Goal: Task Accomplishment & Management: Manage account settings

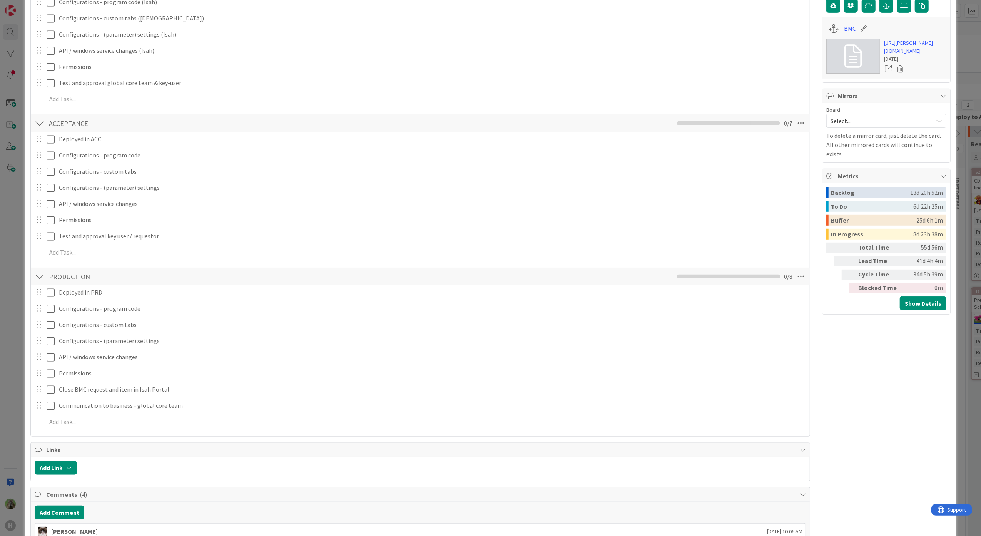
type textarea "x"
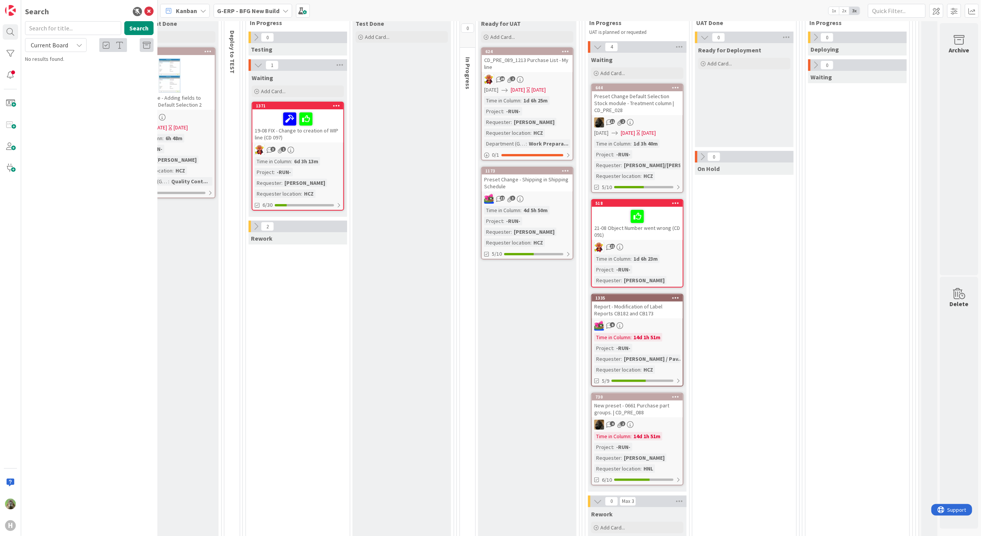
scroll to position [0, 501]
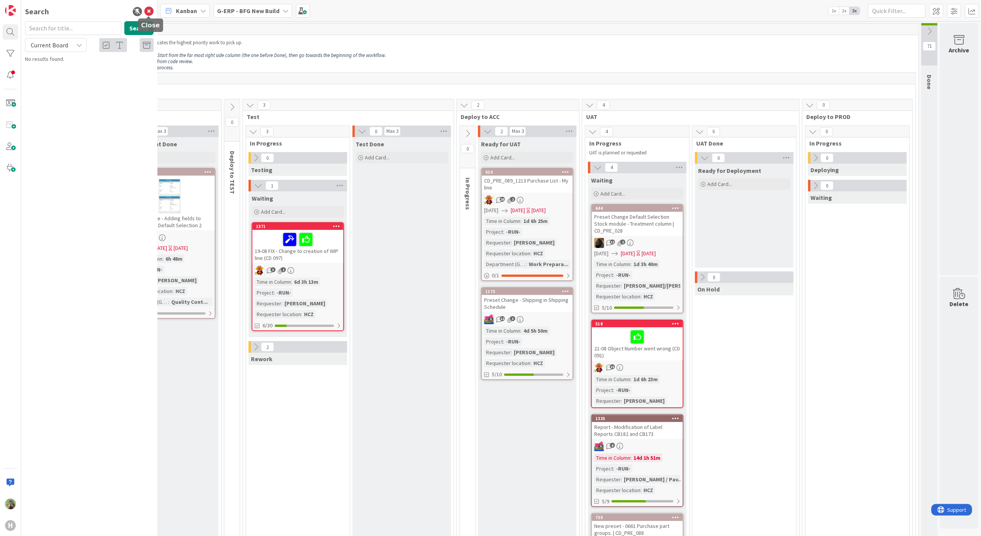
click at [149, 5] on div "Search Search Current Board No results found." at bounding box center [89, 268] width 137 height 536
click at [149, 8] on icon at bounding box center [148, 11] width 9 height 9
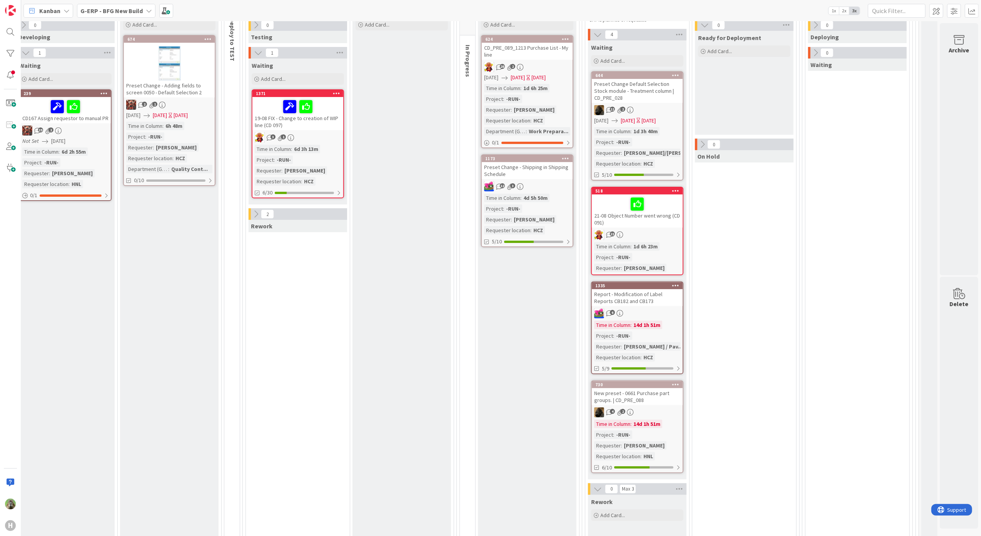
scroll to position [51, 364]
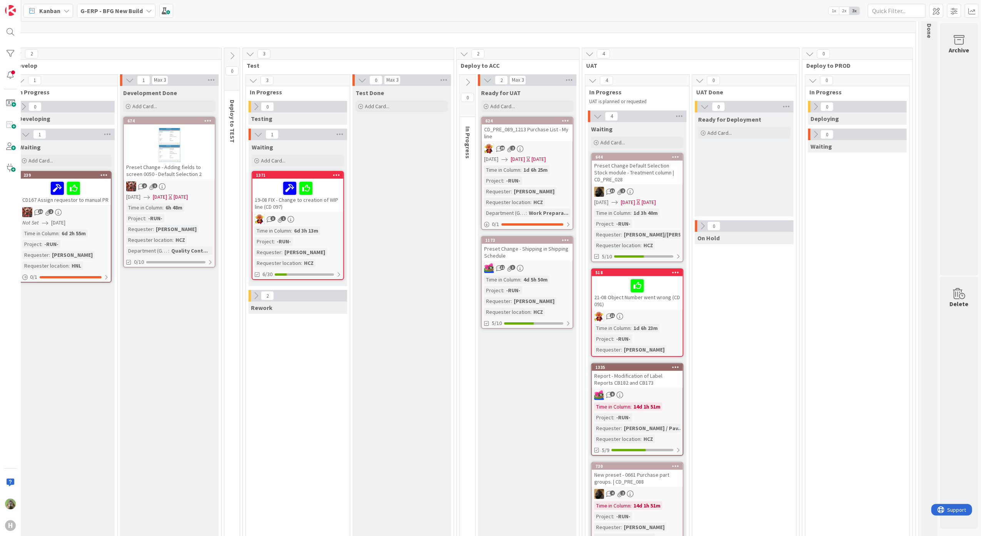
click at [648, 381] on div "Report - Modification of Label Reports CB182 and CB173" at bounding box center [637, 378] width 91 height 17
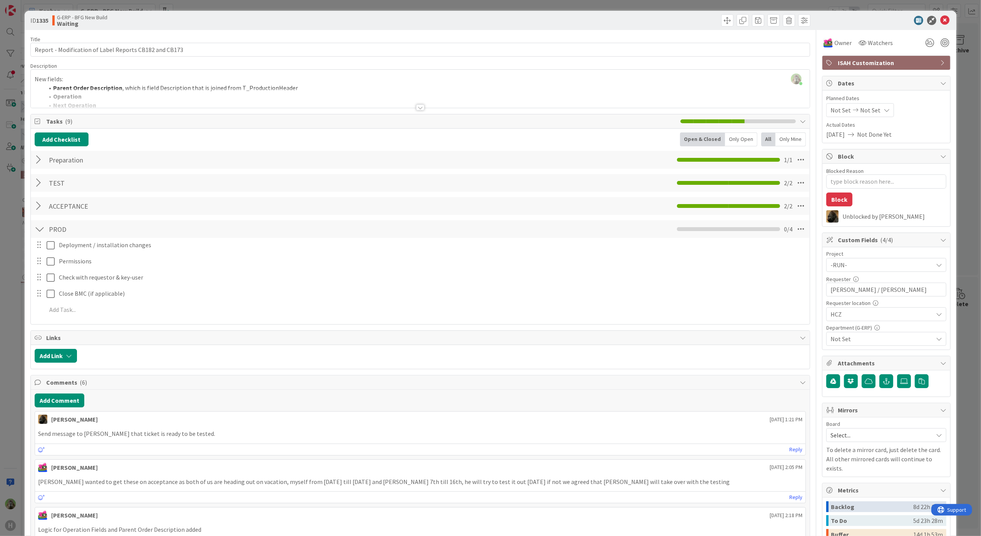
click at [5, 353] on div "ID 1335 G-ERP - BFG New Build Waiting Title 54 / 128 Report - Modification of L…" at bounding box center [490, 268] width 981 height 536
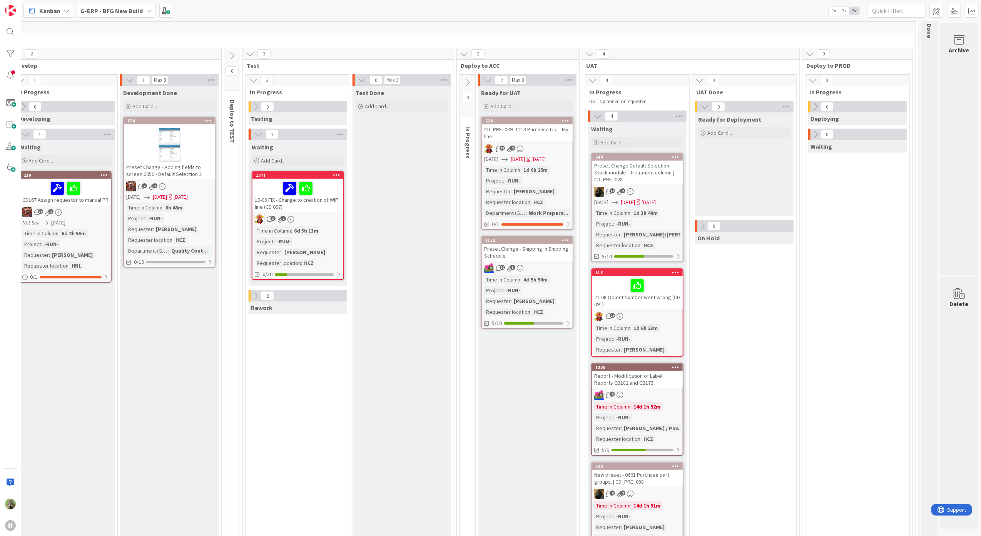
click at [674, 168] on link "644 Preset Change Default Selection Stock module - Treatment column | CD_PRE_02…" at bounding box center [637, 207] width 92 height 109
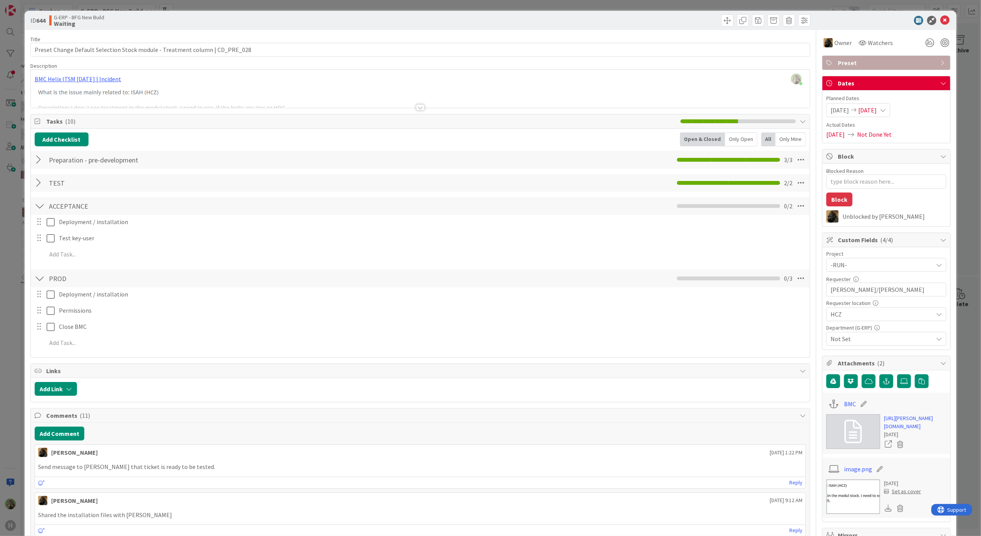
click at [11, 259] on div "ID 644 G-ERP - BFG New Build Waiting Title 76 / 128 Preset Change Default Selec…" at bounding box center [490, 268] width 981 height 536
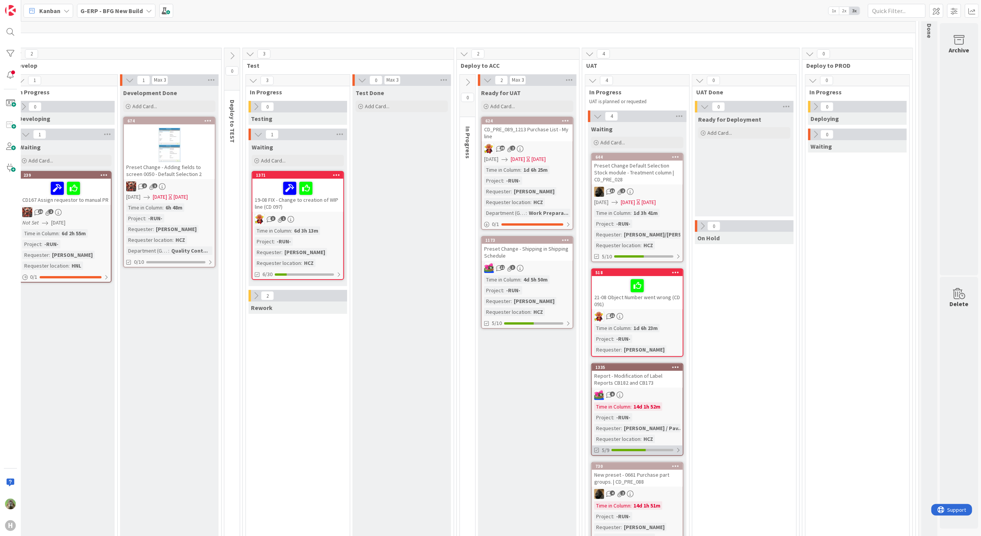
scroll to position [102, 364]
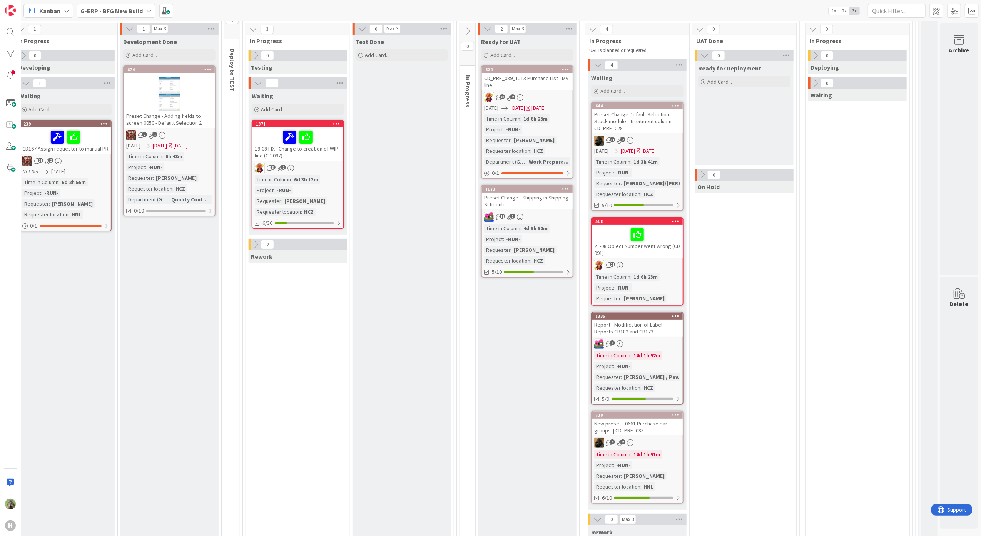
click at [662, 430] on div "New preset - 0661 Purchase part groups. | CD_PRE_088" at bounding box center [637, 426] width 91 height 17
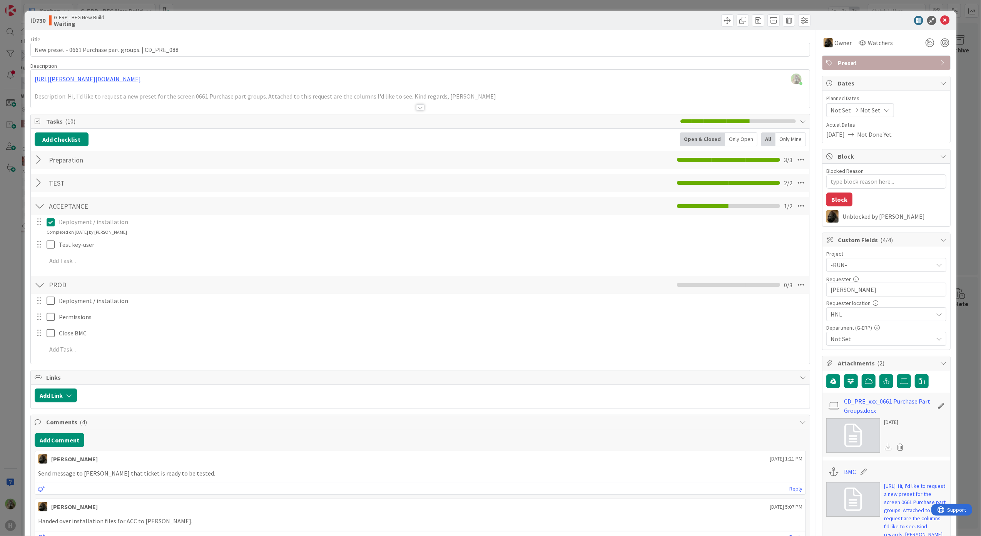
click at [0, 360] on html "H Kanban G-ERP - BFG New Build 1x 2x 3x 4 INFO This column can be used for info…" at bounding box center [490, 268] width 981 height 536
click at [5, 358] on div "ID 730 G-ERP - BFG New Build Waiting Title 52 / 128 New preset - 0661 Purchase …" at bounding box center [490, 268] width 981 height 536
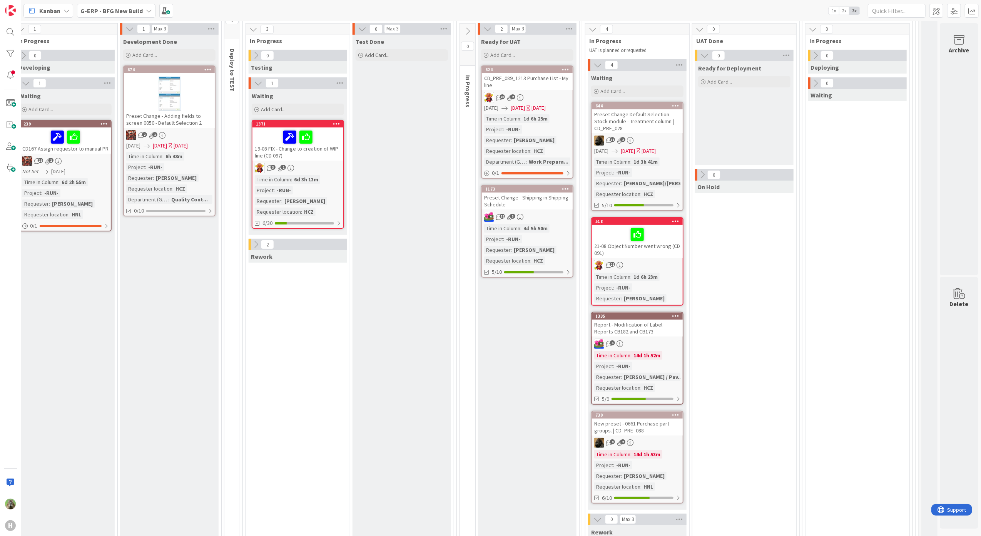
click at [542, 202] on div "Preset Change - Shipping in Shipping Schedule" at bounding box center [527, 200] width 91 height 17
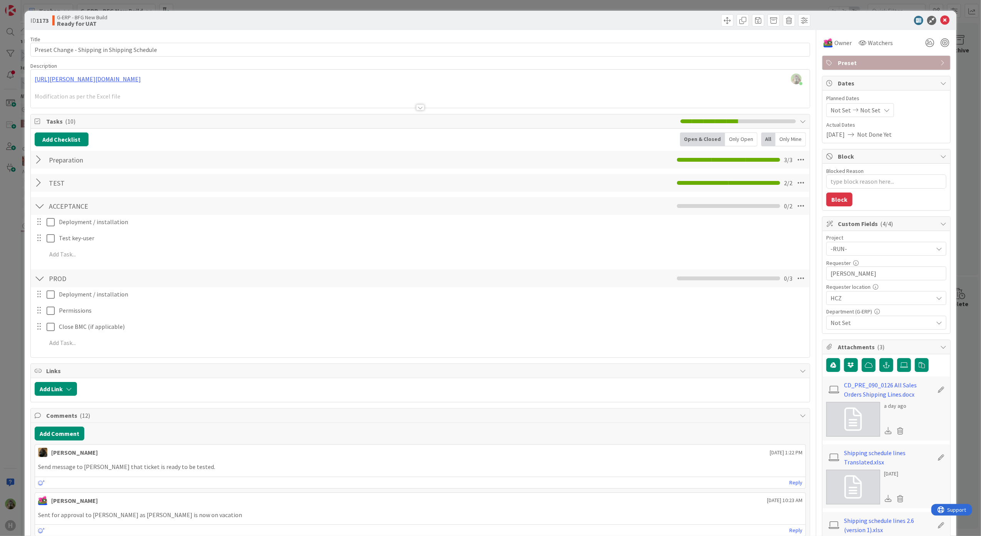
click at [19, 382] on div "ID 1173 G-ERP - BFG New Build Ready for UAT Title 45 / 128 Preset Change - Ship…" at bounding box center [490, 268] width 981 height 536
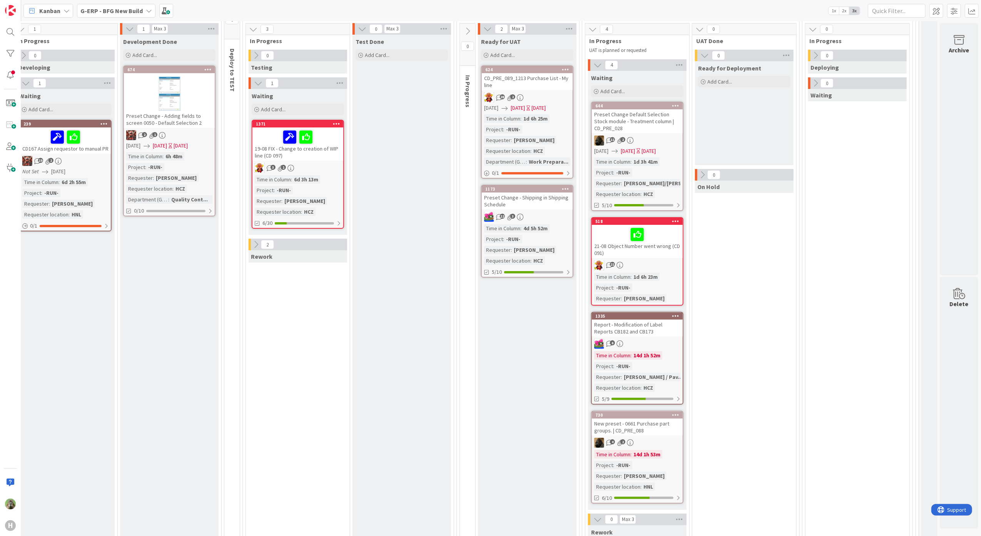
click at [541, 77] on div "CD_PRE_089_1213 Purchase List - My line" at bounding box center [527, 81] width 91 height 17
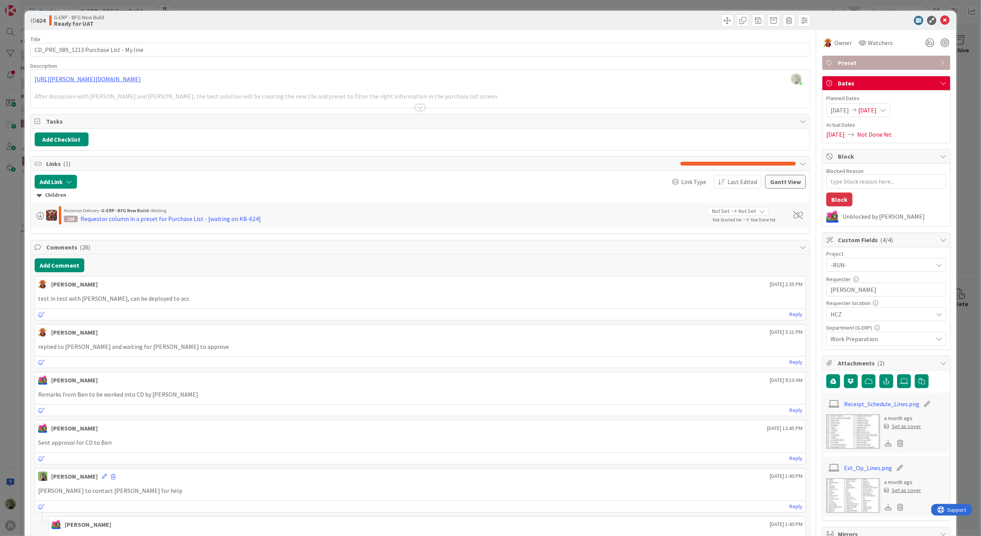
click at [9, 333] on div "ID 624 G-ERP - BFG New Build Ready for UAT Title 39 / 128 CD_PRE_089_1213 Purch…" at bounding box center [490, 268] width 981 height 536
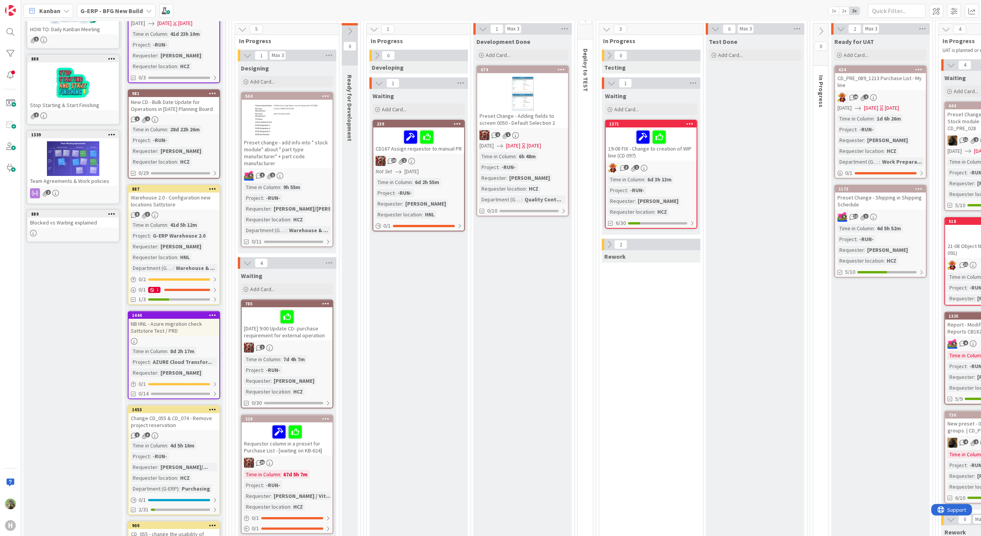
scroll to position [51, 0]
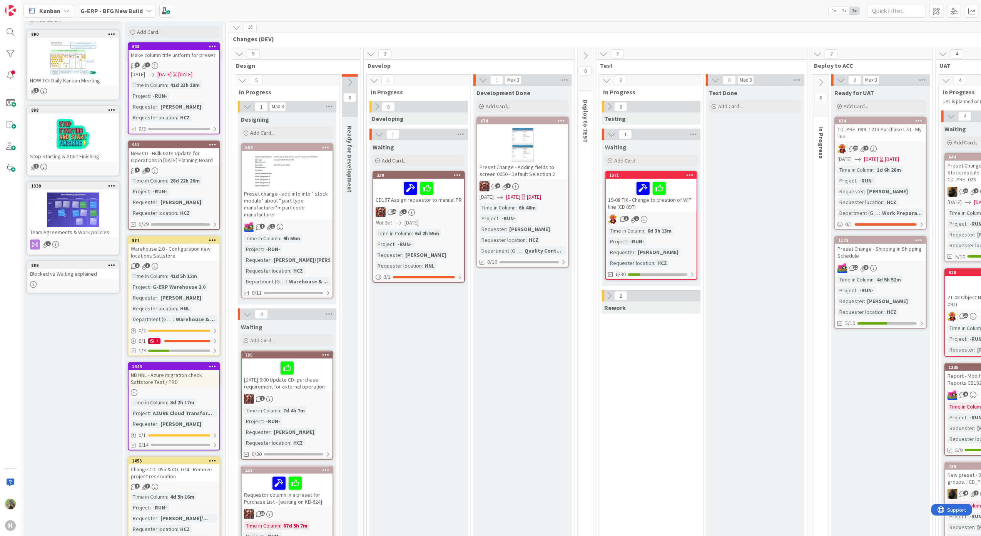
click at [549, 164] on div "Preset Change - Adding fields to screen 0050 - Default Selection 2" at bounding box center [522, 170] width 91 height 17
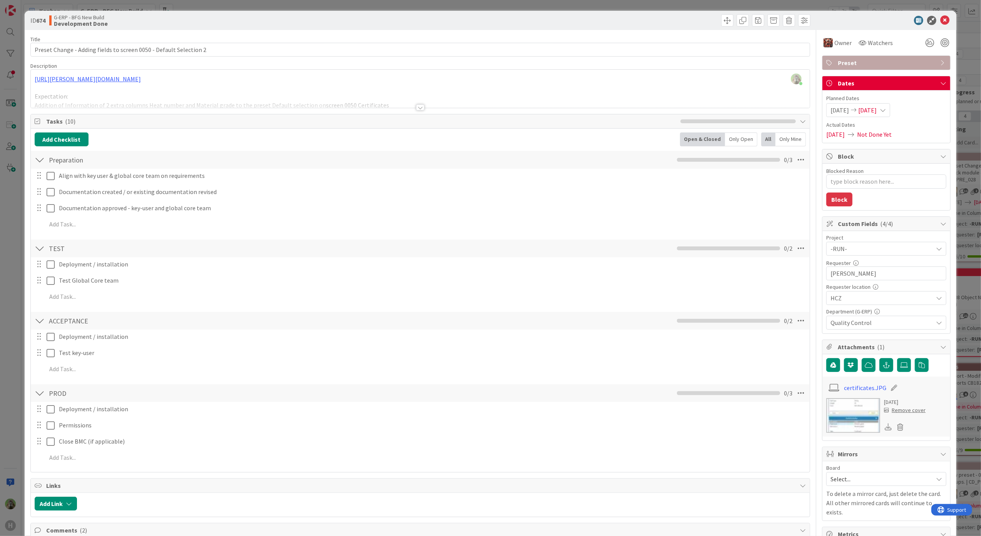
click at [1, 222] on div "ID 674 G-ERP - BFG New Build Development Done Title 66 / 128 Preset Change - Ad…" at bounding box center [490, 268] width 981 height 536
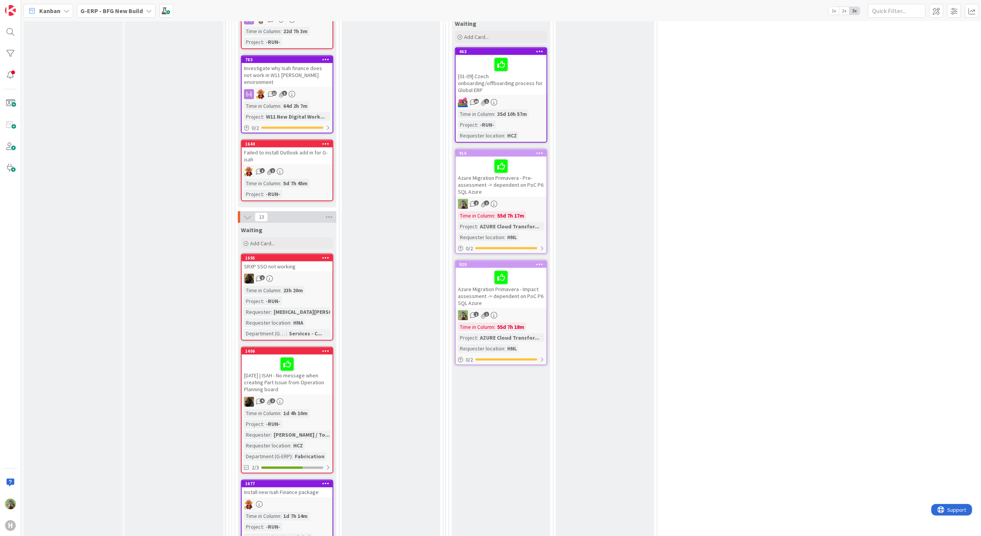
scroll to position [1077, 0]
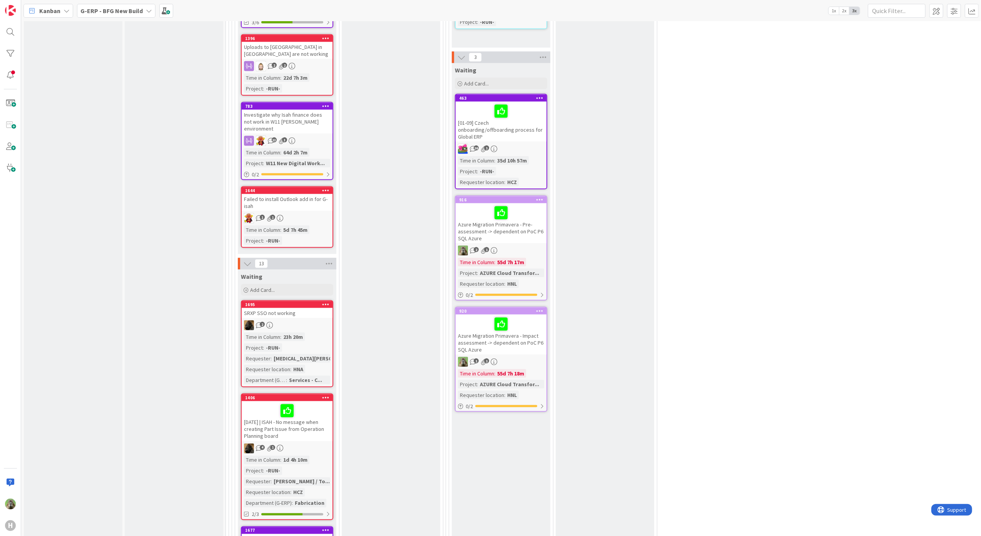
click at [543, 217] on div "Azure Migration Primavera - Pre-assessment -> dependent on PoC P6 SQL Azure" at bounding box center [500, 223] width 91 height 40
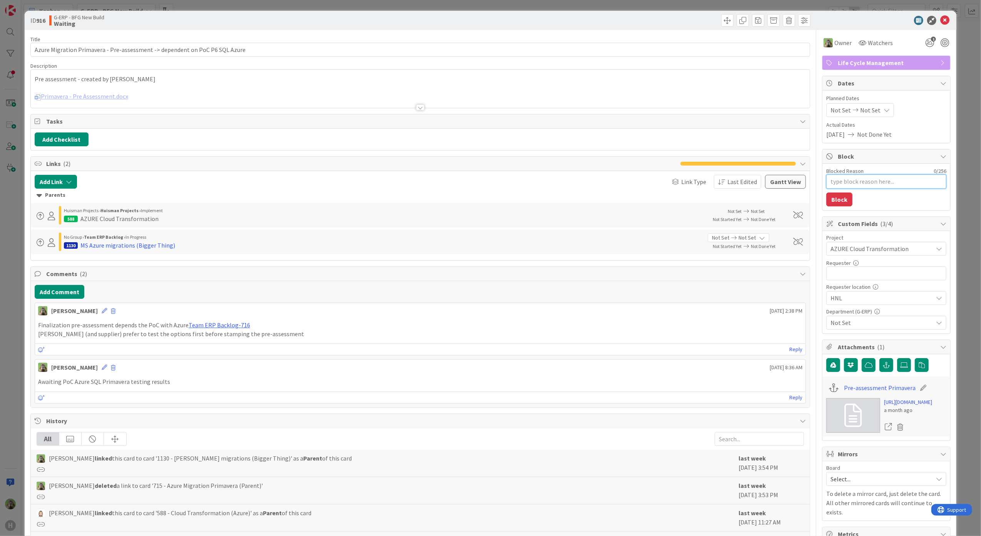
click at [869, 179] on textarea "Blocked Reason" at bounding box center [886, 181] width 120 height 14
type textarea "x"
type textarea "W"
type textarea "x"
type textarea "Wi"
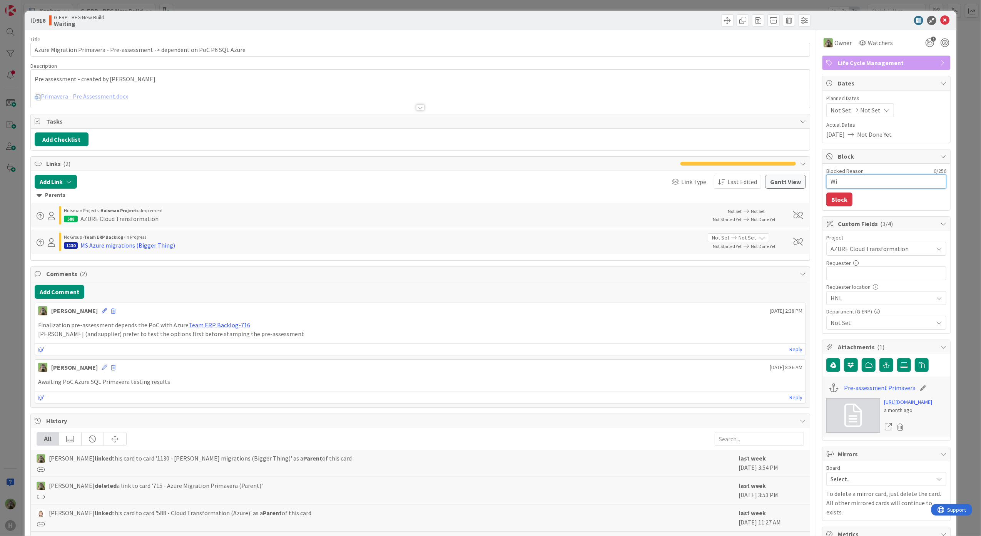
type textarea "x"
type textarea "Wia"
type textarea "x"
type textarea "Wiai"
type textarea "x"
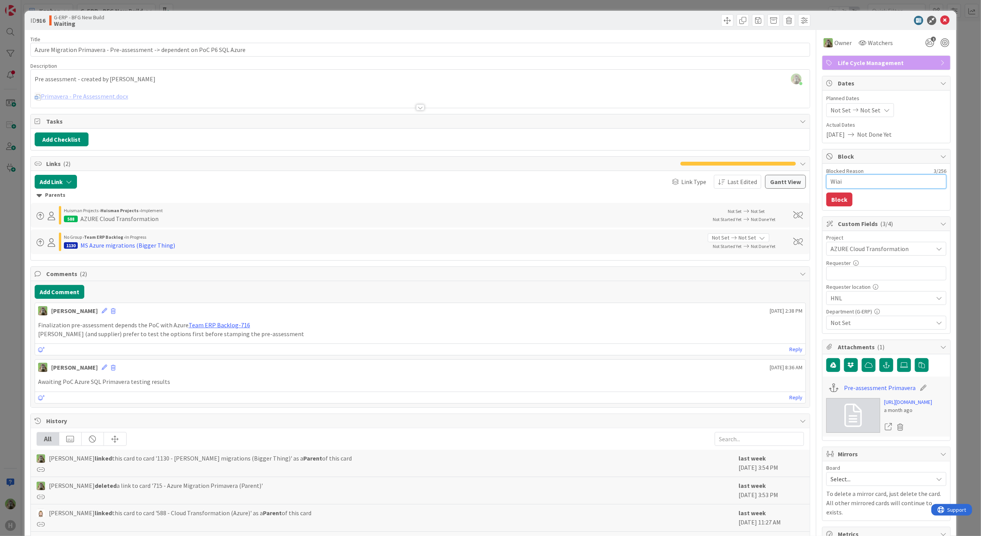
type textarea "Wiait"
type textarea "x"
type textarea "Wiai"
type textarea "x"
type textarea "Wia"
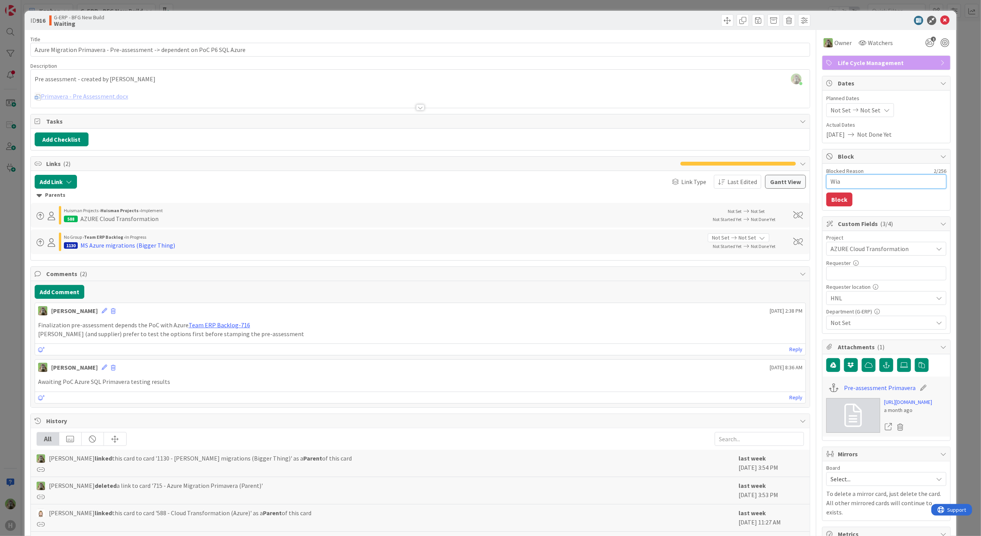
type textarea "x"
type textarea "Wi"
type textarea "x"
type textarea "W"
type textarea "x"
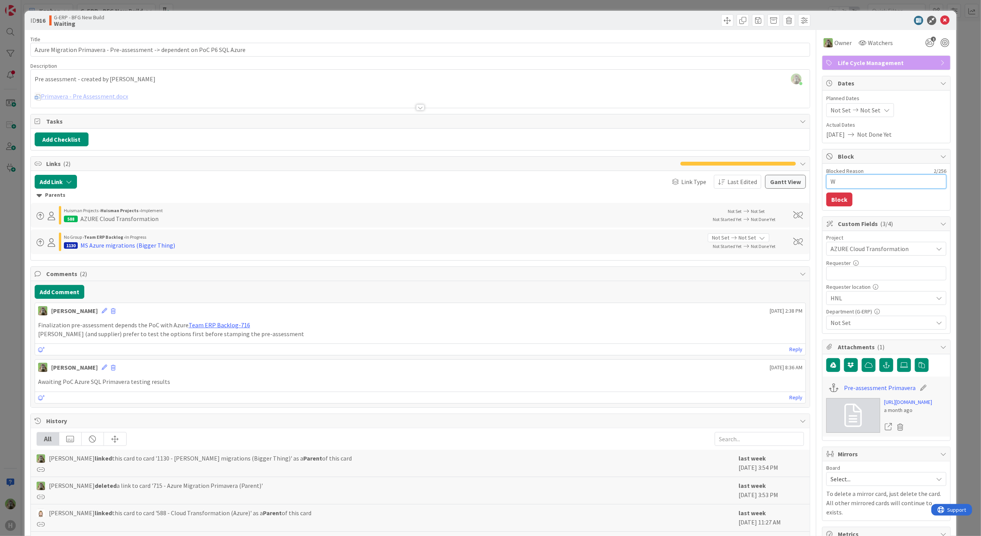
type textarea "Wa"
type textarea "x"
type textarea "Wai"
type textarea "x"
type textarea "Wait"
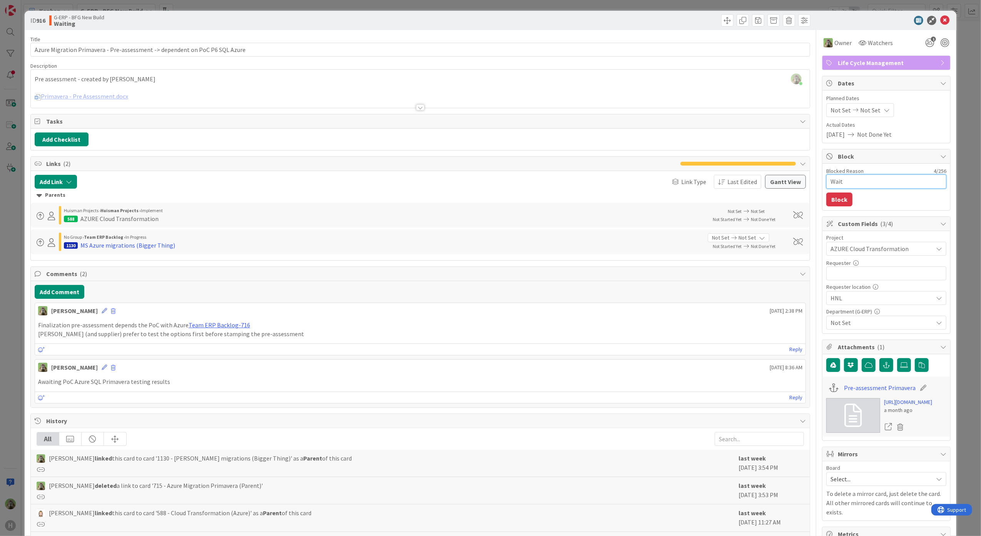
type textarea "x"
type textarea "Waiti"
type textarea "x"
type textarea "Waitin"
type textarea "x"
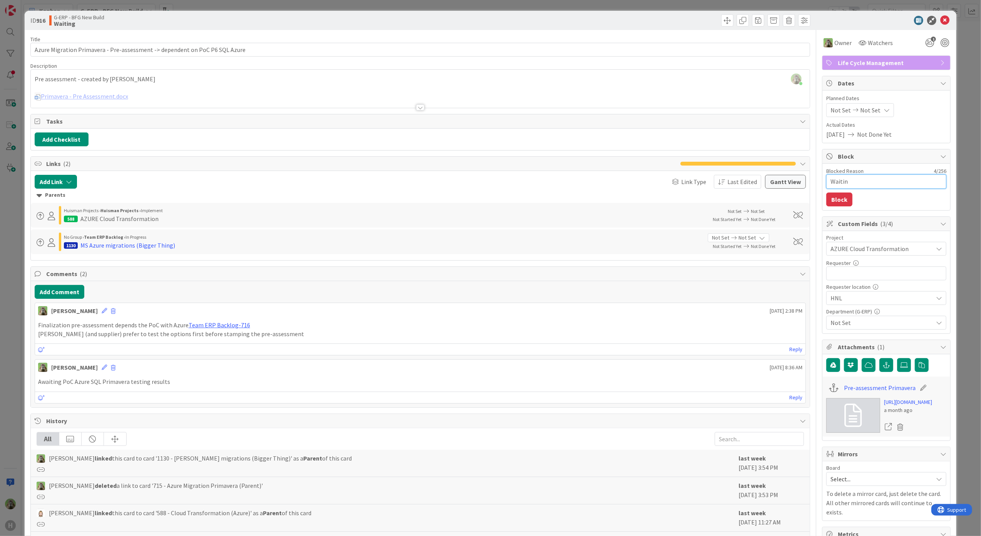
type textarea "Waiting"
type textarea "x"
type textarea "Waiting"
type textarea "x"
type textarea "Waiting o"
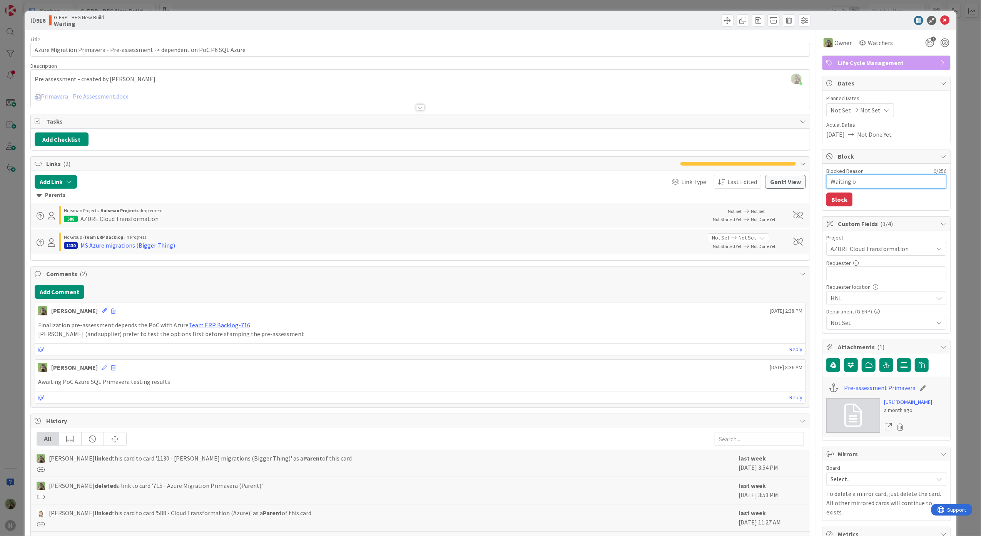
type textarea "x"
type textarea "Waiting on"
type textarea "x"
type textarea "Waiting on"
type textarea "x"
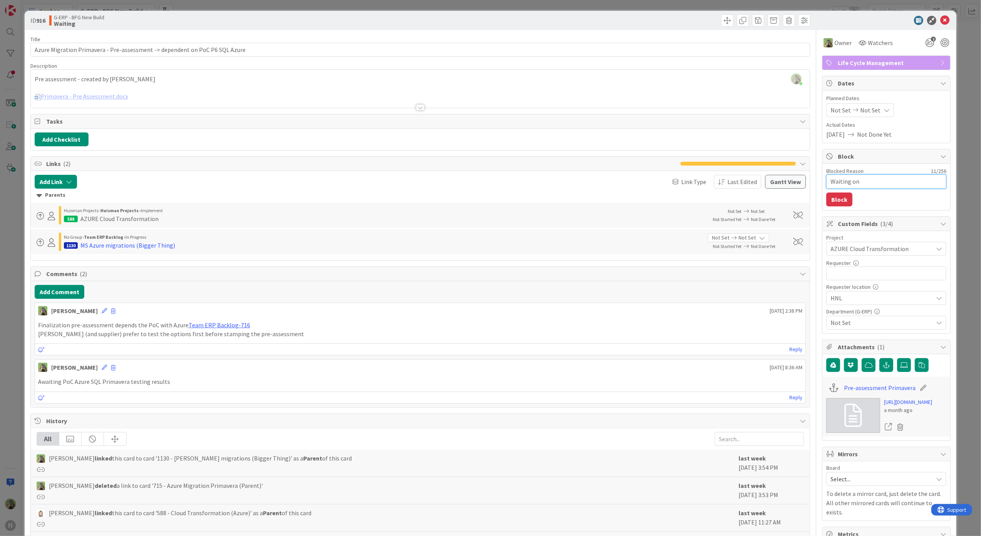
type textarea "Waiting on P"
type textarea "x"
type textarea "Waiting on PC"
type textarea "x"
type textarea "Waiting on P"
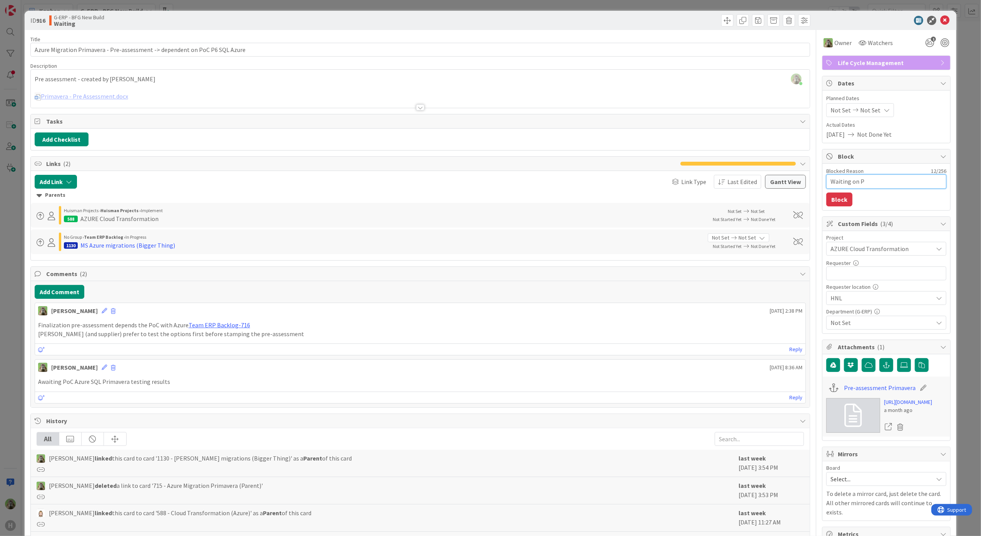
type textarea "x"
type textarea "Waiting on POC"
type textarea "x"
type textarea "Waiting on POC"
type textarea "x"
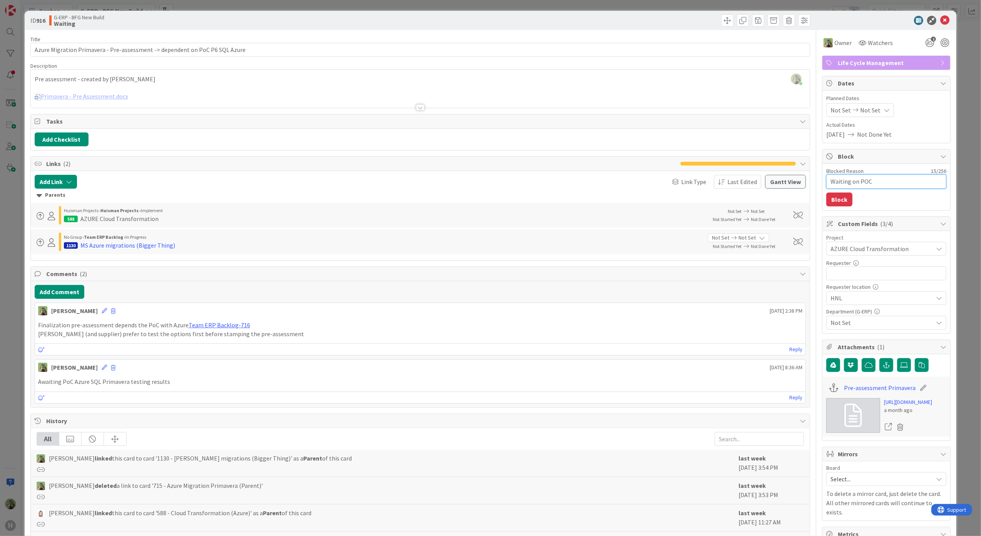
type textarea "Waiting on POC i"
type textarea "x"
type textarea "Waiting on POC in"
type textarea "x"
type textarea "Waiting on POC in"
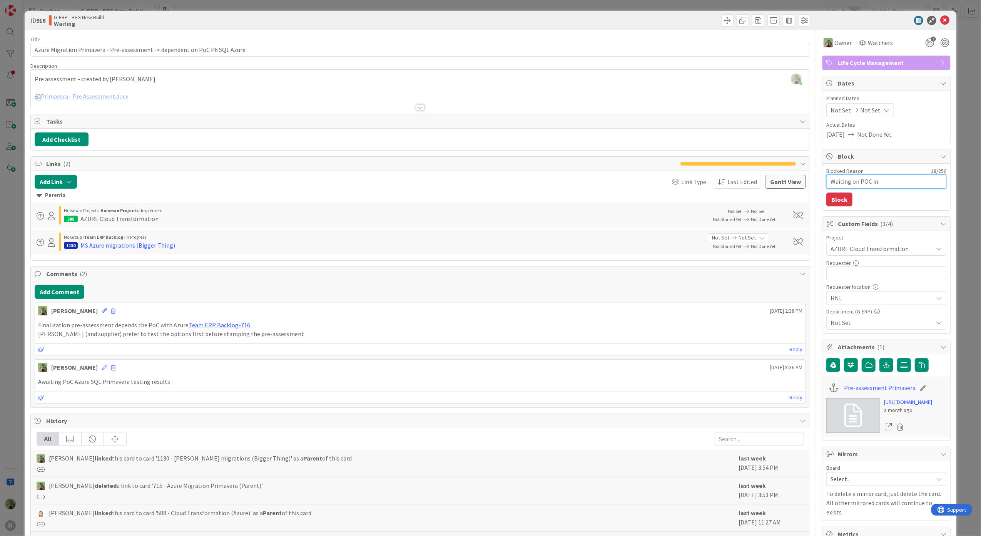
type textarea "x"
type textarea "Waiting on POC in S"
type textarea "x"
type textarea "Waiting on POC in SQ"
type textarea "x"
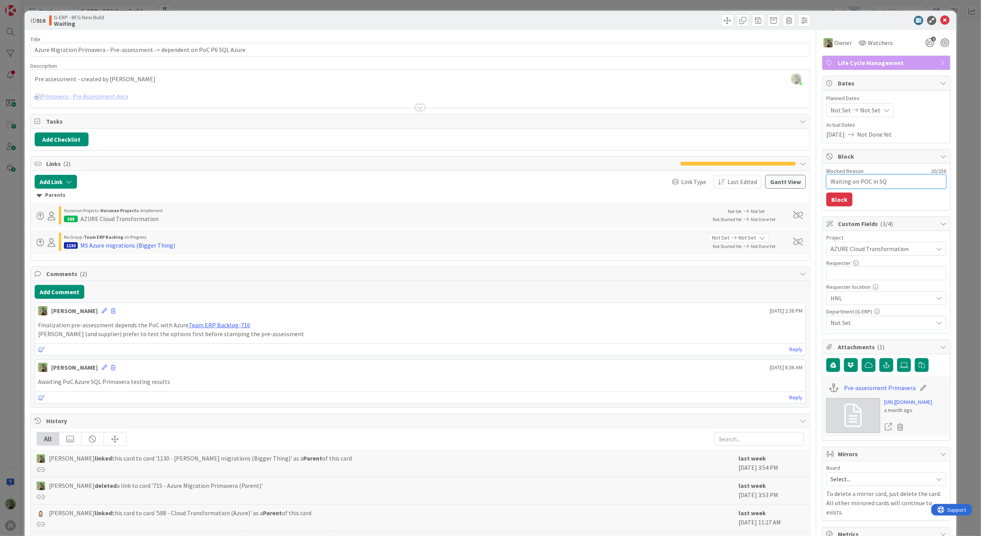
type textarea "Waiting on POC in SQL"
type textarea "x"
type textarea "Waiting on POC in SQ"
type textarea "x"
type textarea "Waiting on POC in S"
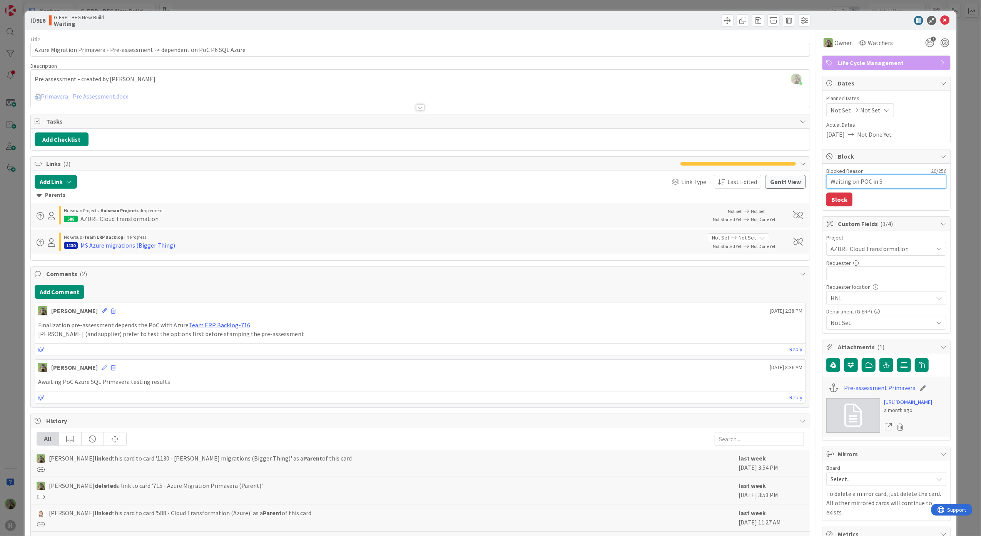
type textarea "x"
type textarea "Waiting on POC in"
type textarea "x"
type textarea "Waiting on POC in"
type textarea "x"
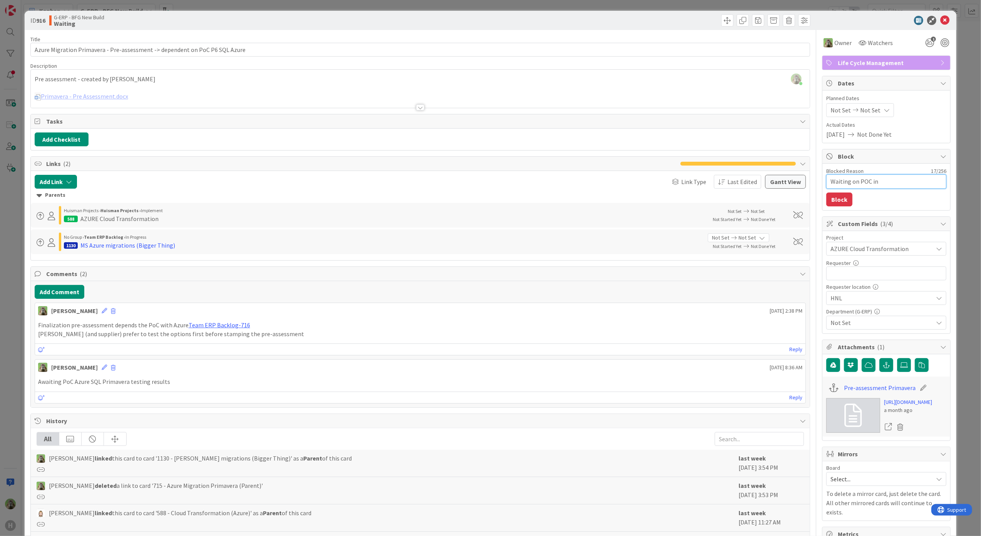
type textarea "Waiting on POC i"
type textarea "x"
type textarea "Waiting on POC"
type textarea "x"
type textarea "Waiting on POC S"
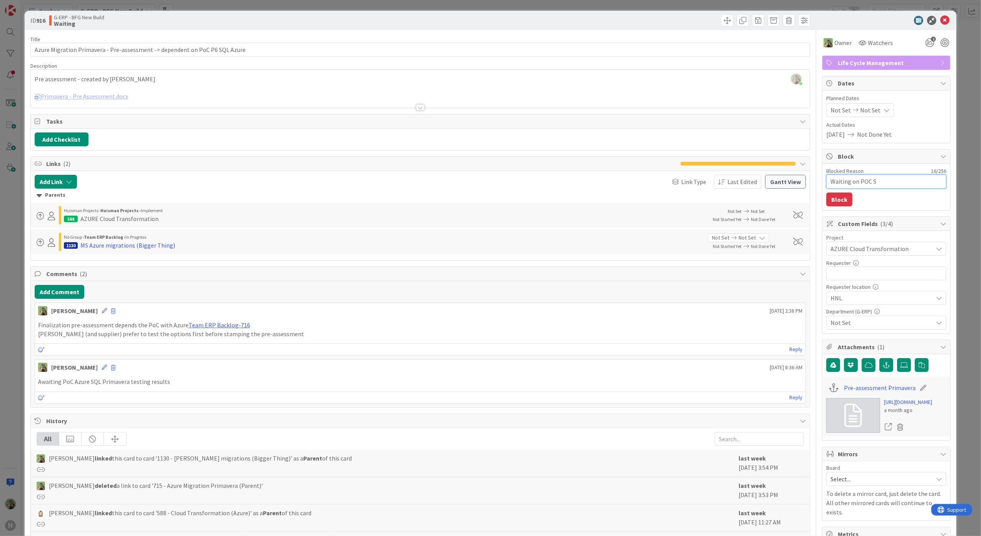
type textarea "x"
type textarea "Waiting on POC SQ"
type textarea "x"
type textarea "Waiting on POC SQL"
type textarea "x"
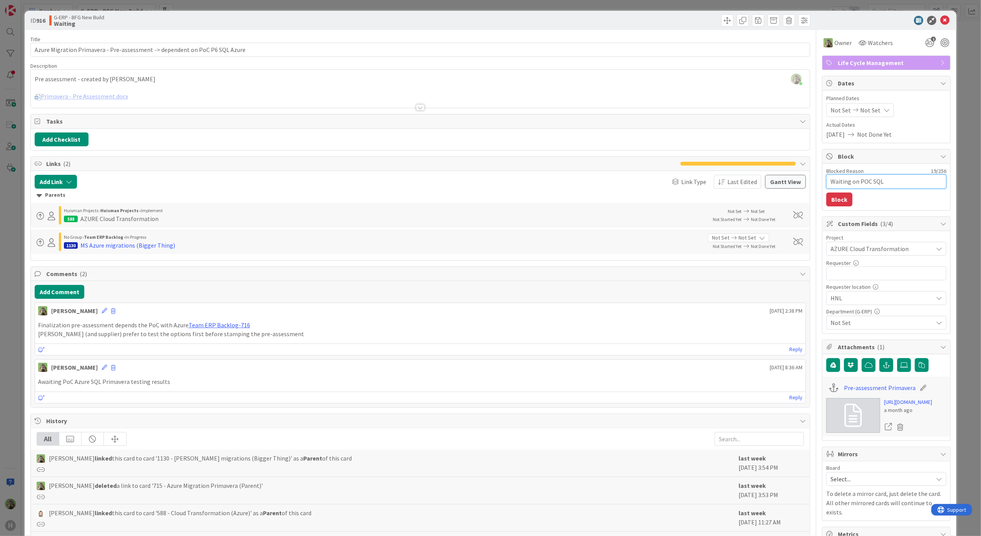
type textarea "Waiting on POC SQL A"
type textarea "x"
type textarea "Waiting on POC SQL Au"
type textarea "x"
type textarea "Waiting on POC SQL A"
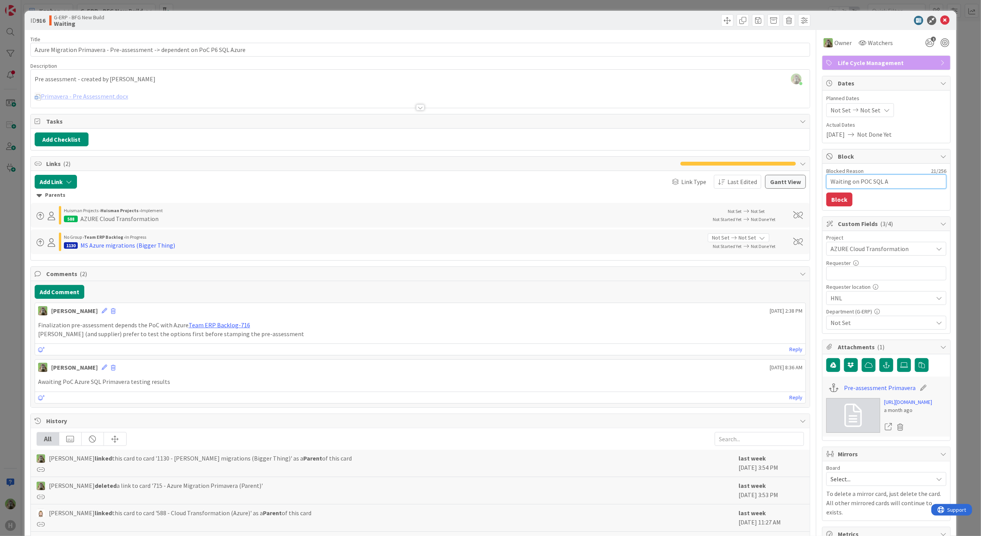
type textarea "x"
type textarea "Waiting on POC SQL"
type textarea "x"
type textarea "Waiting on POC SQL"
type textarea "x"
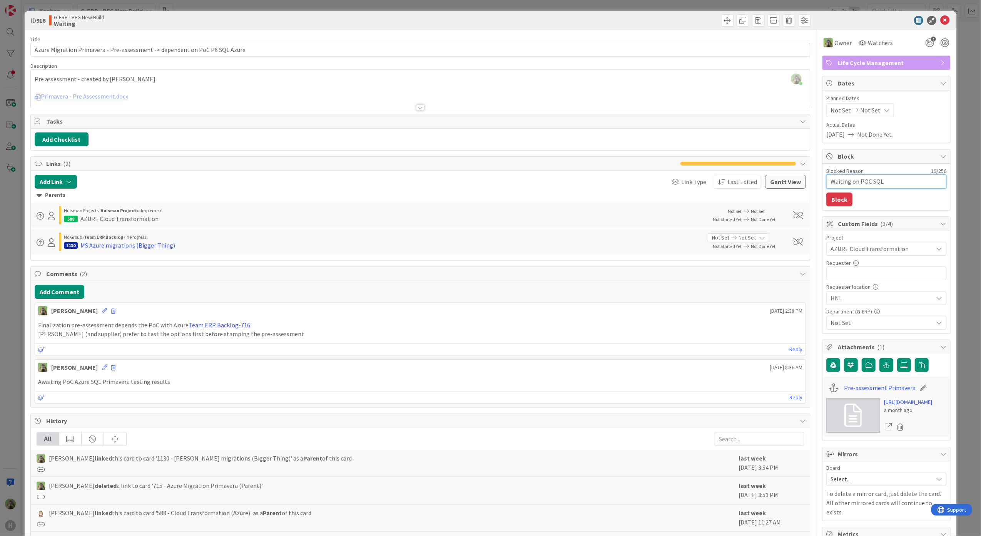
type textarea "Waiting on POC SQ"
type textarea "x"
type textarea "Waiting on POC S"
type textarea "x"
type textarea "Waiting on POC"
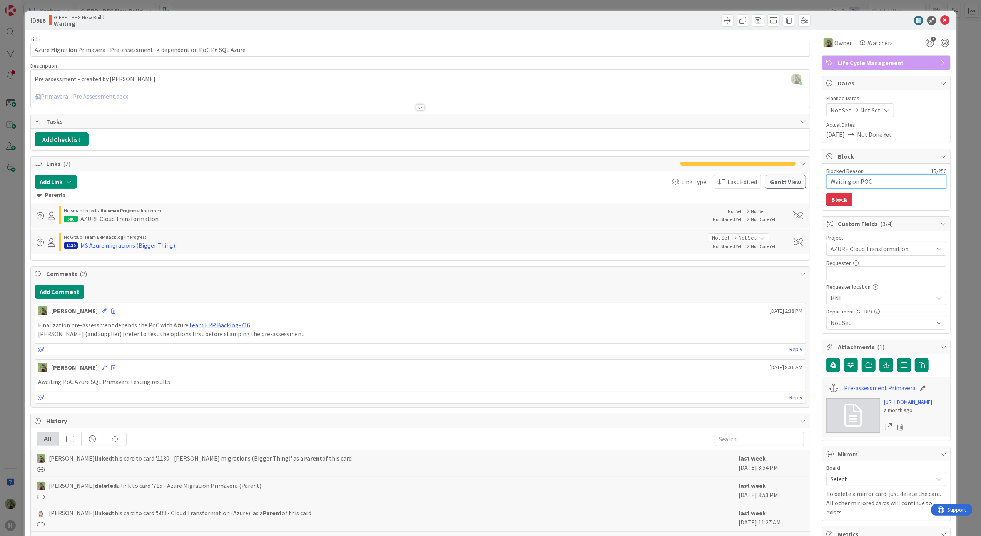
type textarea "x"
type textarea "Waiting on POC i"
type textarea "x"
type textarea "Waiting on POC in"
type textarea "x"
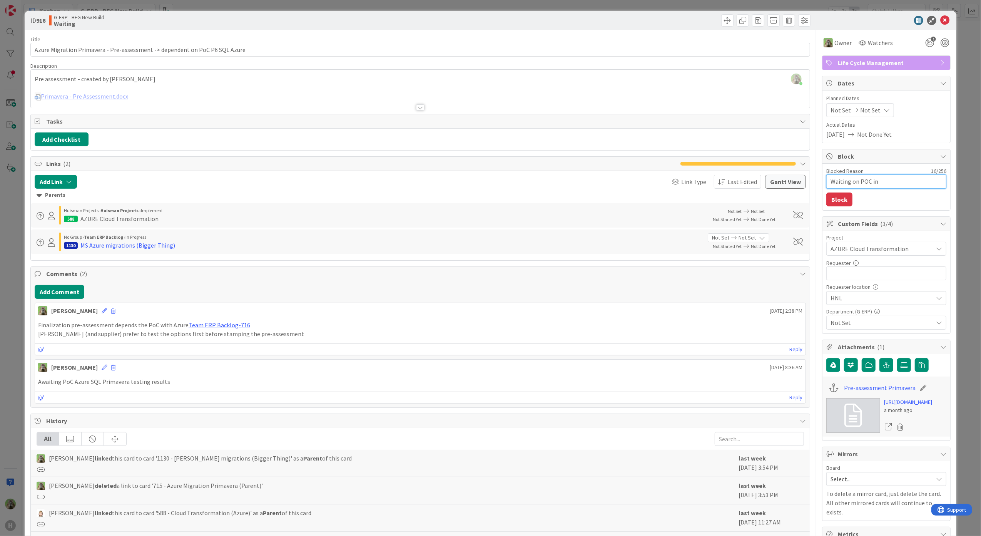
type textarea "Waiting on POC in"
type textarea "x"
type textarea "Waiting on POC in A"
type textarea "x"
type textarea "Waiting on POC in Az"
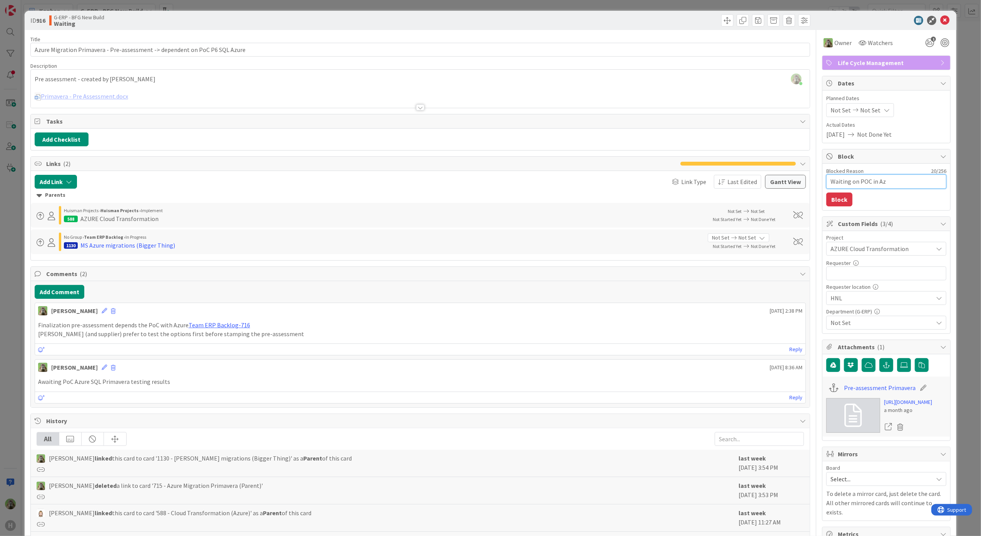
type textarea "x"
type textarea "Waiting on POC in Azu"
type textarea "x"
type textarea "Waiting on POC in Azur"
type textarea "x"
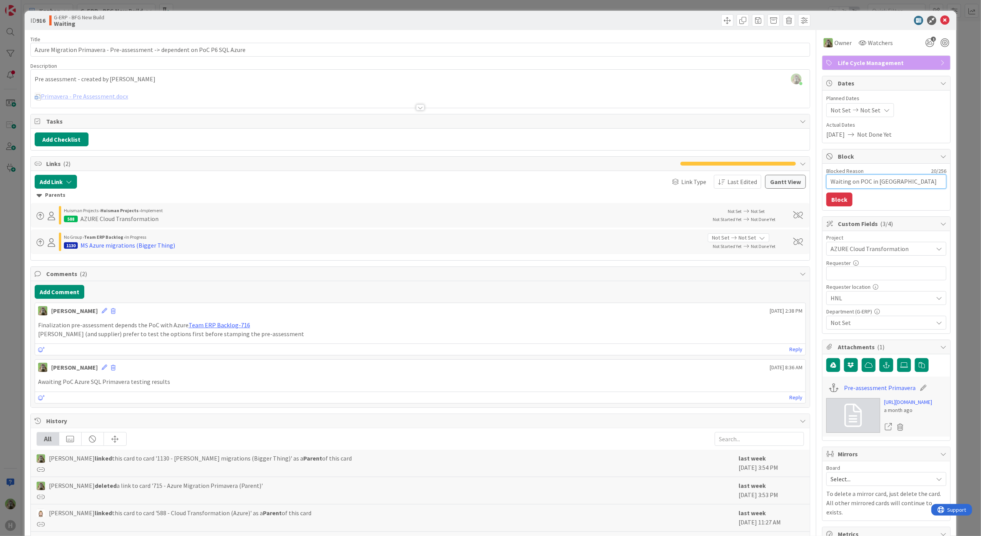
type textarea "Waiting on POC in Azure"
type textarea "x"
type textarea "Waiting on POC in Azure"
type textarea "x"
type textarea "Waiting on POC in Azure S"
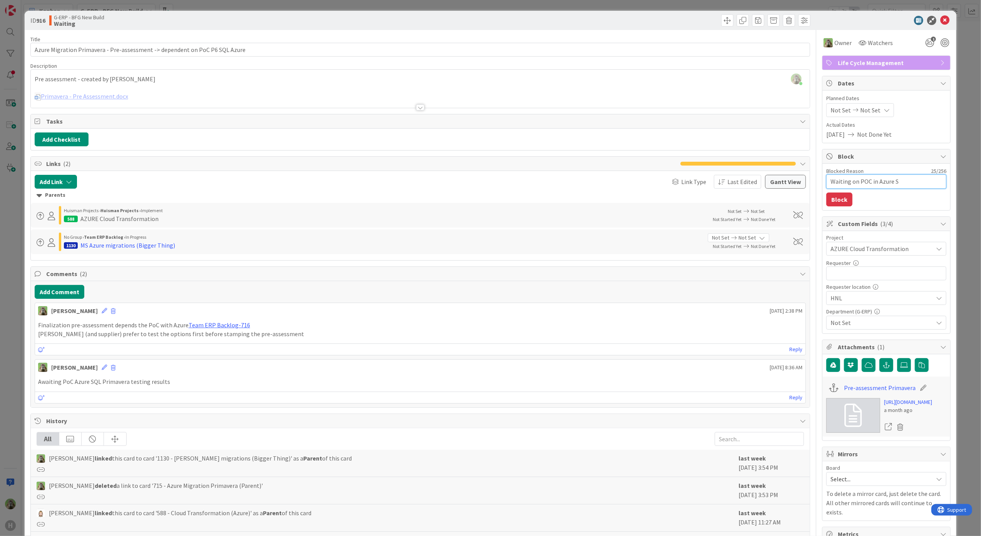
type textarea "x"
type textarea "Waiting on POC in Azure SQ"
type textarea "x"
type textarea "Waiting on POC in Azure SQL"
click at [909, 186] on textarea "Waiting on POC in Azure SQL" at bounding box center [886, 181] width 120 height 14
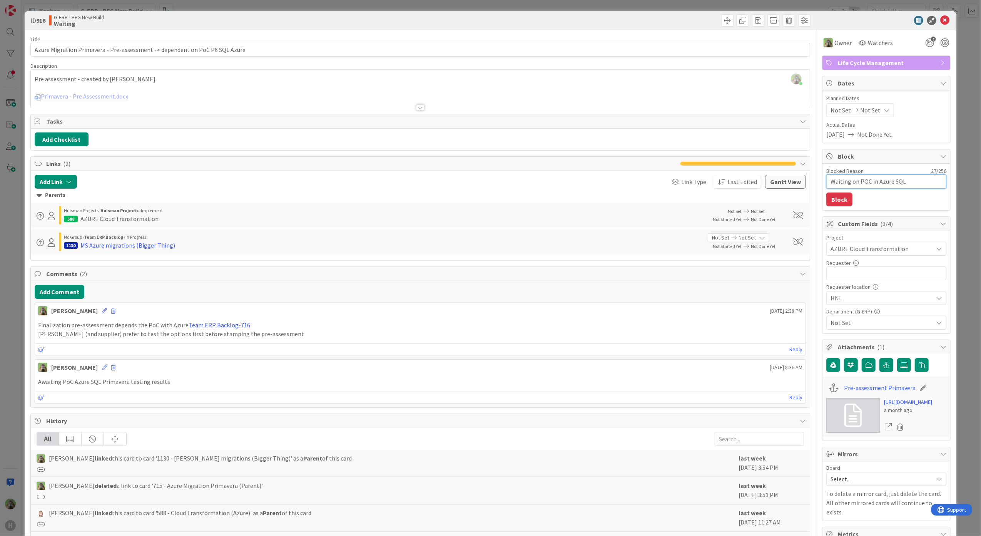
click at [860, 186] on textarea "Waiting on POC in Azure SQL" at bounding box center [886, 181] width 120 height 14
type textarea "x"
type textarea "Waiting on POC in Azure SQL"
type textarea "x"
type textarea "Waiting on POC w in Azure SQL"
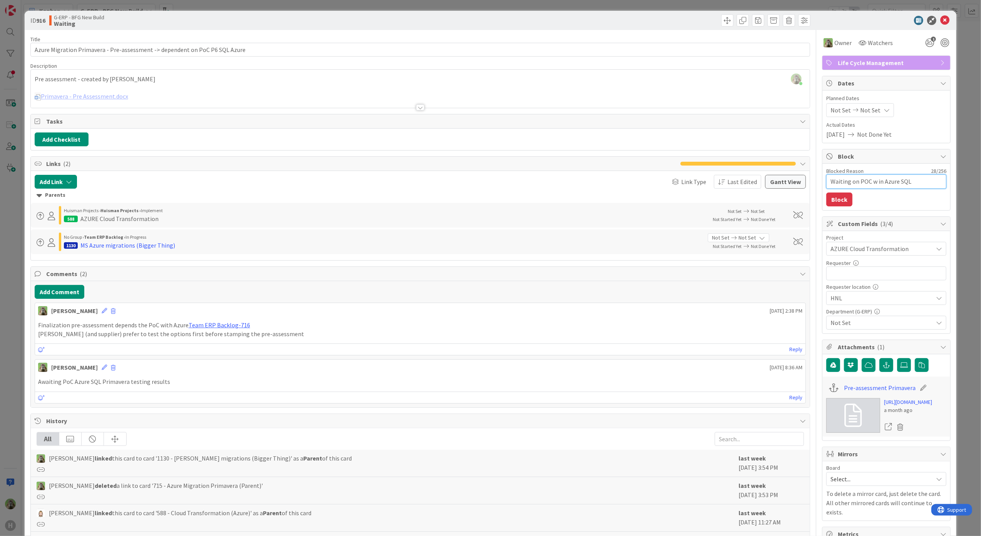
type textarea "x"
type textarea "Waiting on POC wi in Azure SQL"
type textarea "x"
type textarea "Waiting on POC with in Azure SQL"
type textarea "x"
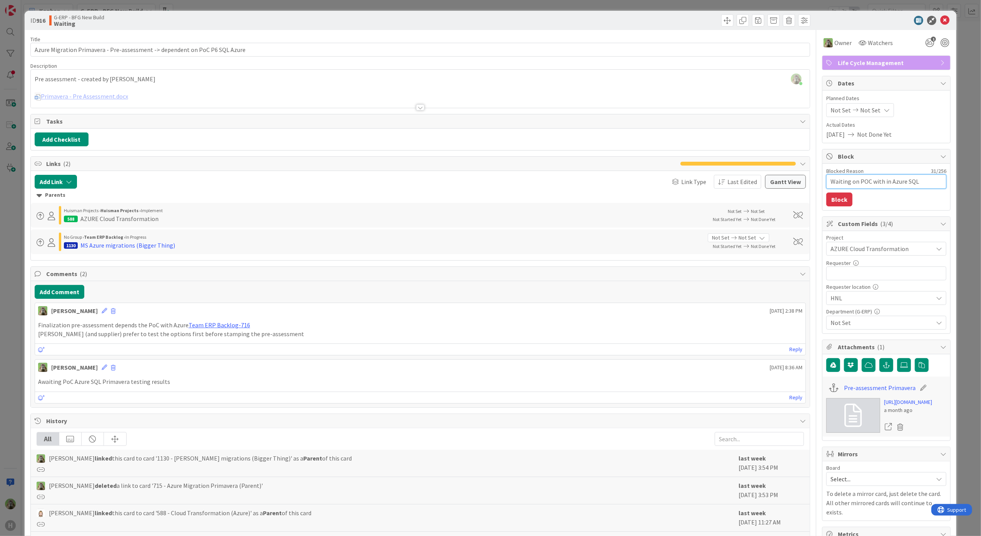
type textarea "Waiting on POC with in Azure SQL"
type textarea "x"
type textarea "Waiting on POC with P in Azure SQL"
type textarea "x"
type textarea "Waiting on POC with P6 in Azure SQL"
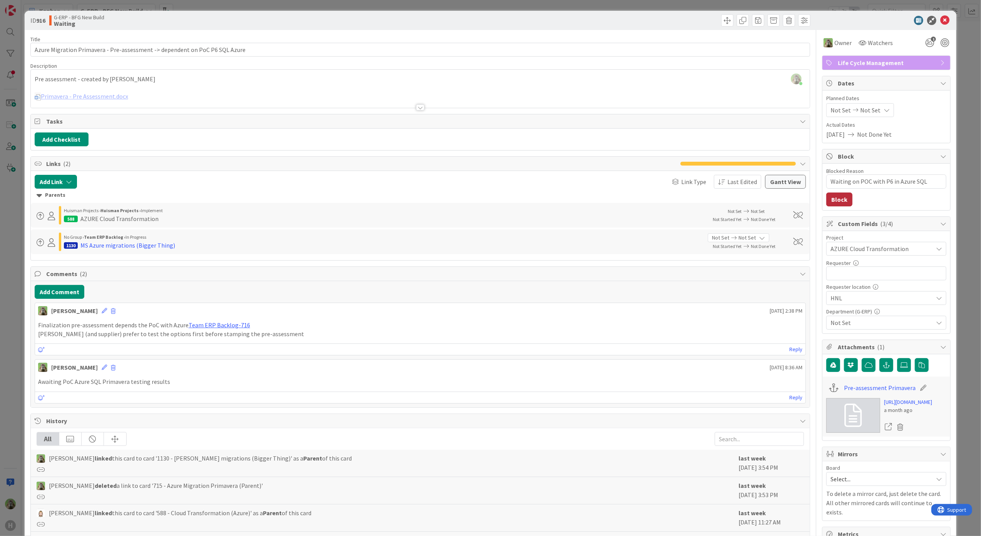
click at [826, 197] on button "Block" at bounding box center [839, 199] width 26 height 14
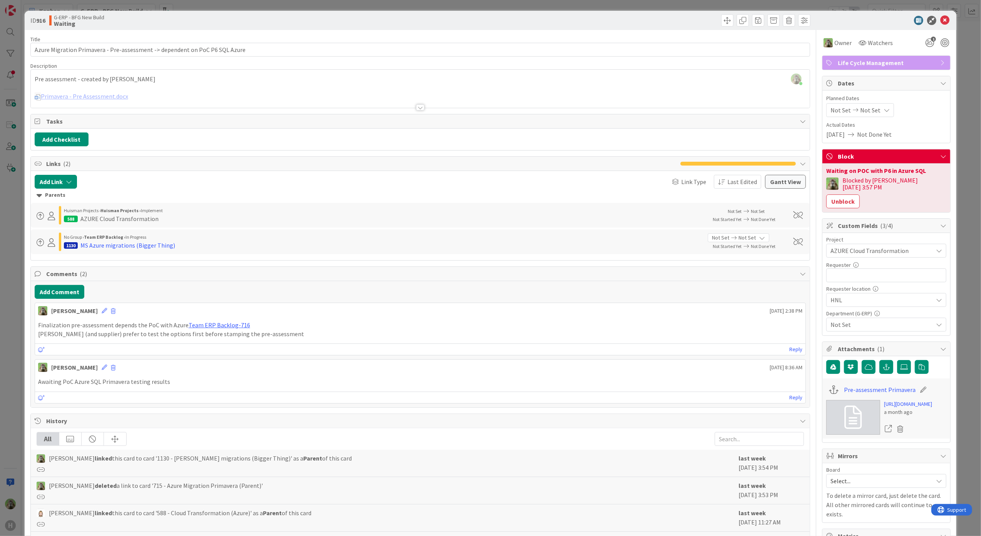
click at [10, 309] on div "ID 916 G-ERP - BFG New Build Waiting Title 76 / 128 Azure Migration Primavera -…" at bounding box center [490, 268] width 981 height 536
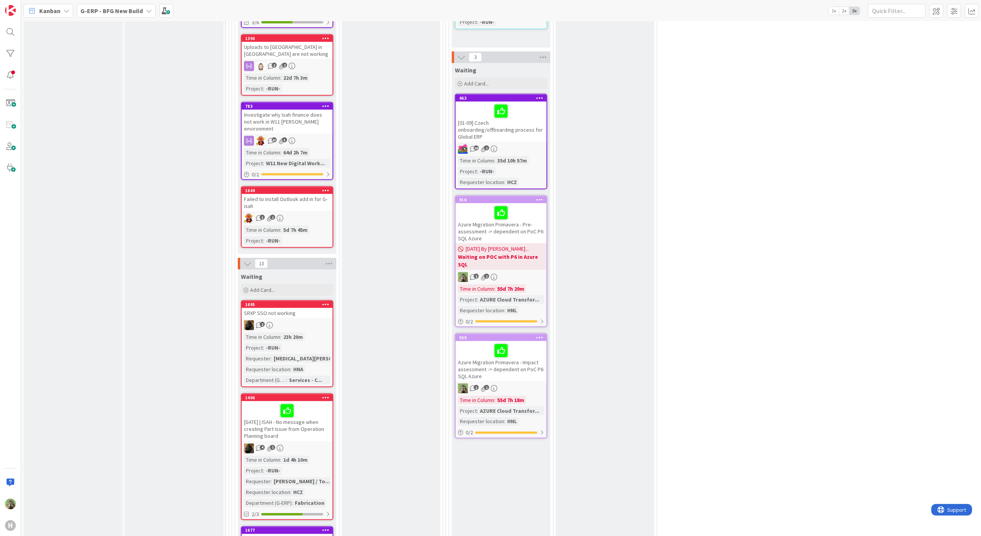
click at [538, 334] on icon at bounding box center [539, 336] width 7 height 5
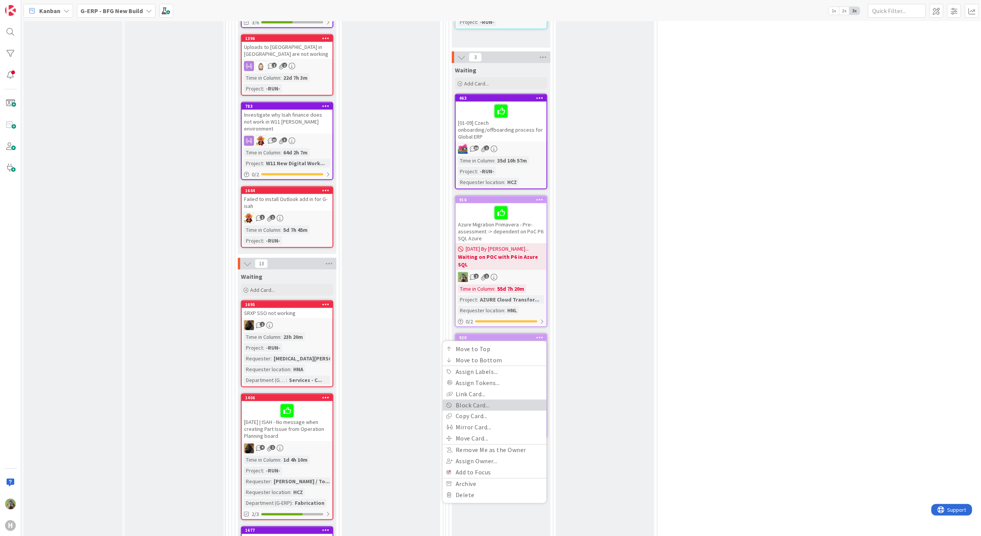
click at [498, 399] on link "Block Card..." at bounding box center [494, 404] width 104 height 11
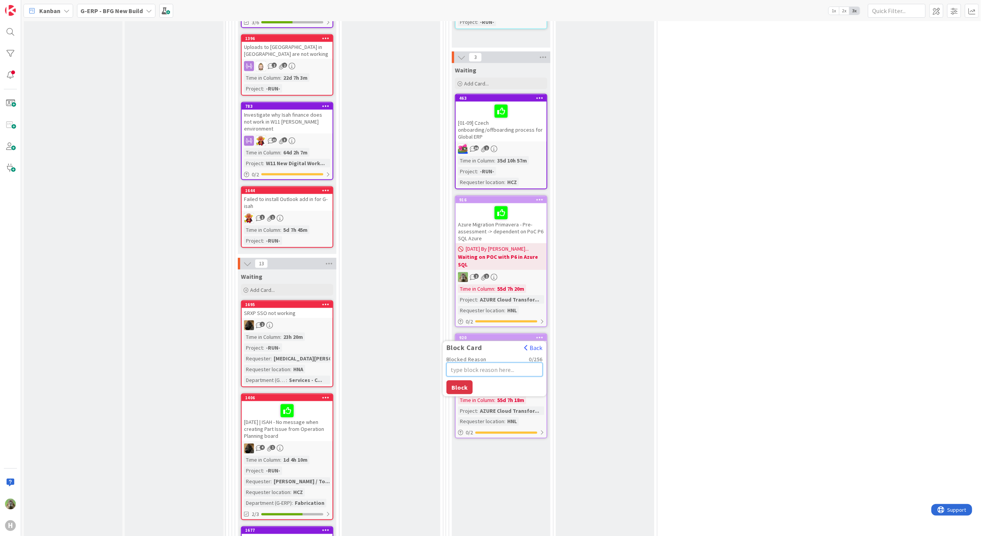
click at [507, 362] on textarea "Blocked Reason" at bounding box center [494, 369] width 96 height 14
paste textarea "Waiting on POC with P6 in Azure SQL"
type textarea "x"
type textarea "Waiting on POC with P6 in Azure SQL"
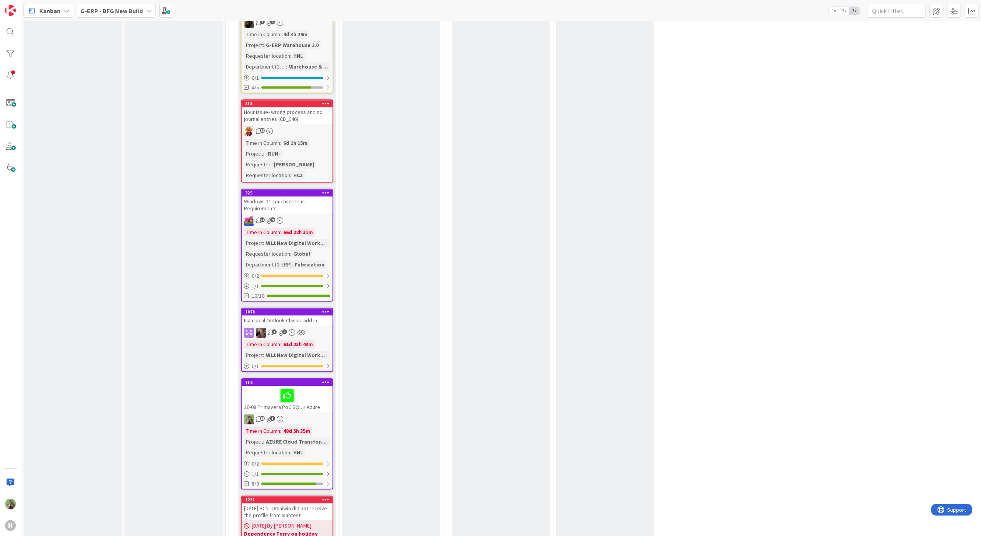
scroll to position [1949, 0]
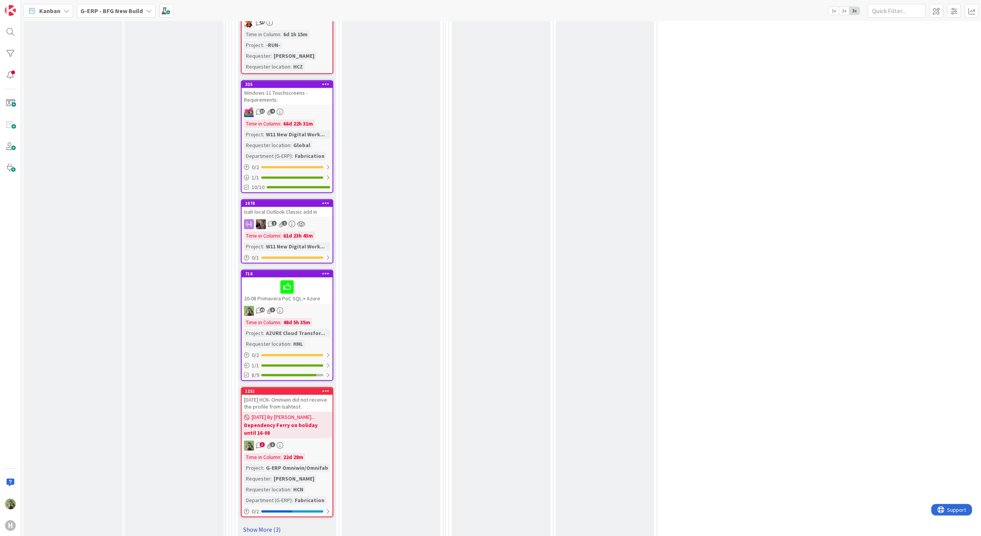
click at [249, 523] on link "Show More (3)" at bounding box center [287, 529] width 92 height 12
click at [318, 421] on b "Dependency Ferry on holiday until 16-08" at bounding box center [287, 428] width 86 height 15
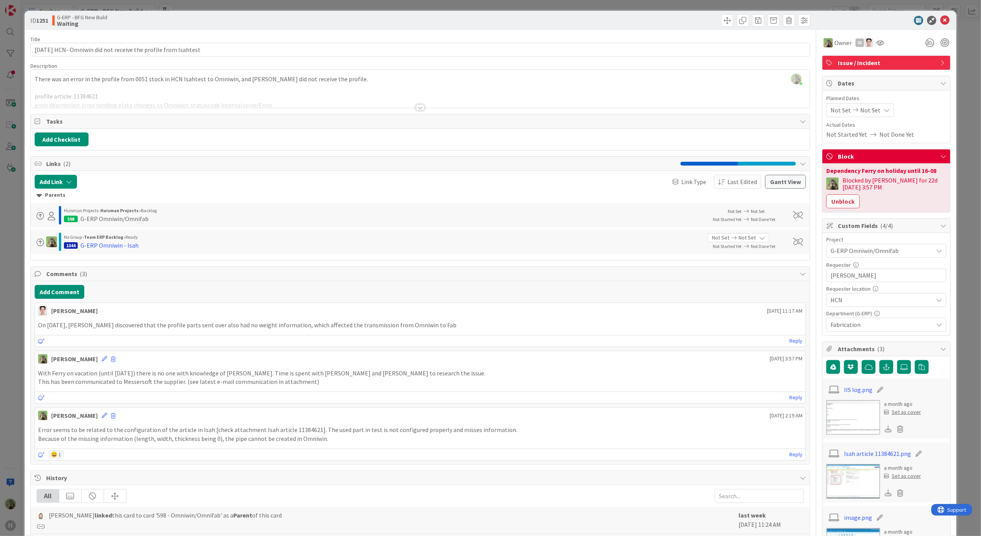
click at [11, 365] on div "ID 1251 G-ERP - BFG New Build Waiting Title 63 / 128 16-08-25 HCN- Omniwin did …" at bounding box center [490, 268] width 981 height 536
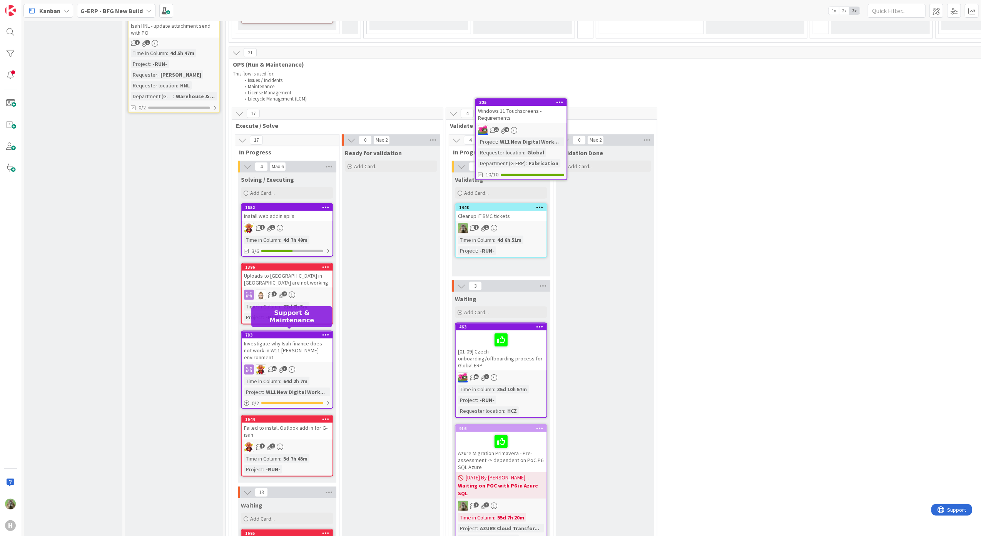
scroll to position [824, 0]
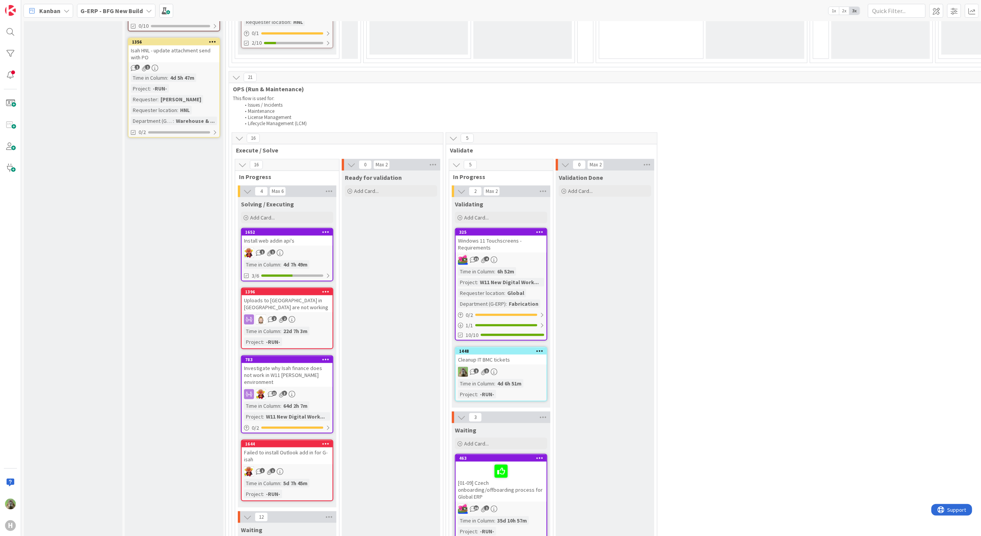
click at [526, 229] on div "325" at bounding box center [500, 232] width 91 height 7
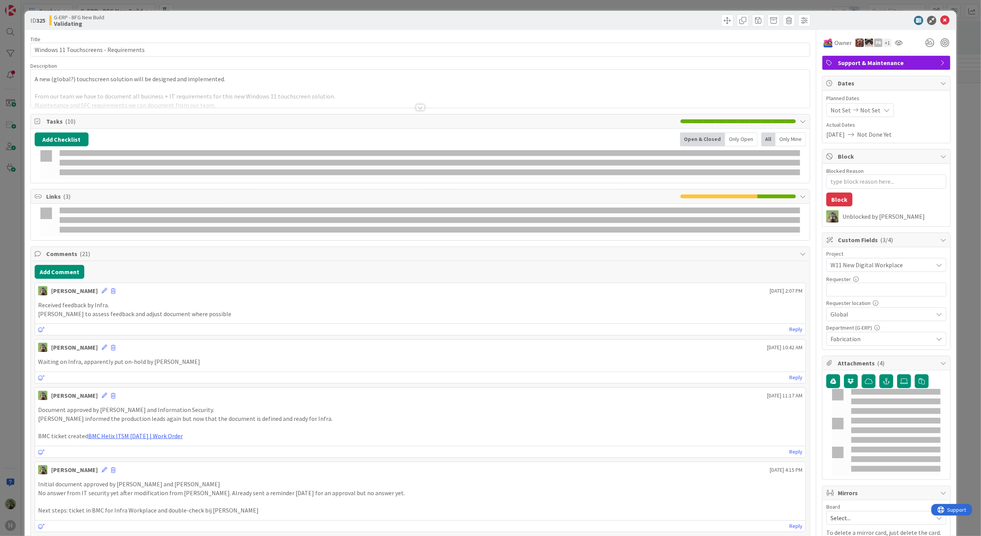
type textarea "x"
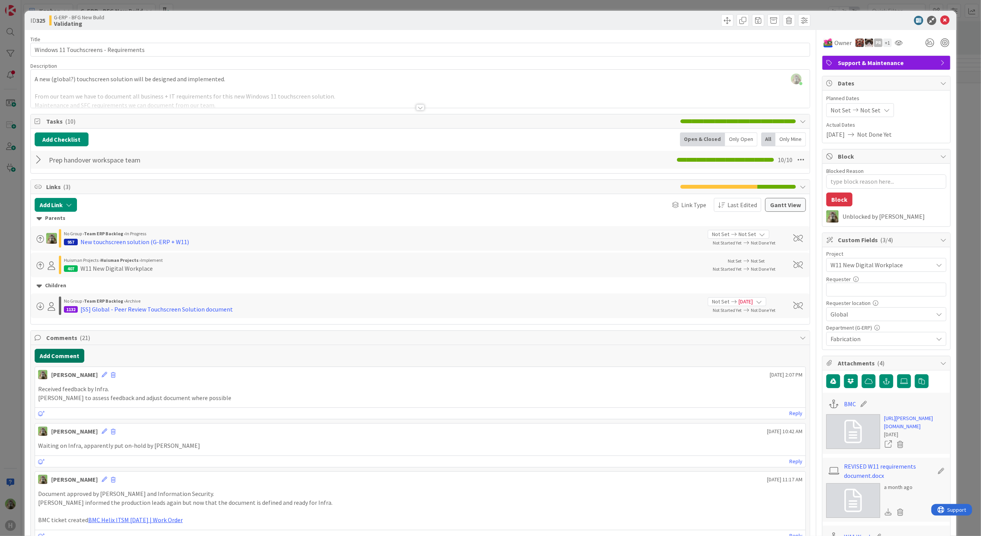
click at [73, 360] on button "Add Comment" at bounding box center [60, 356] width 50 height 14
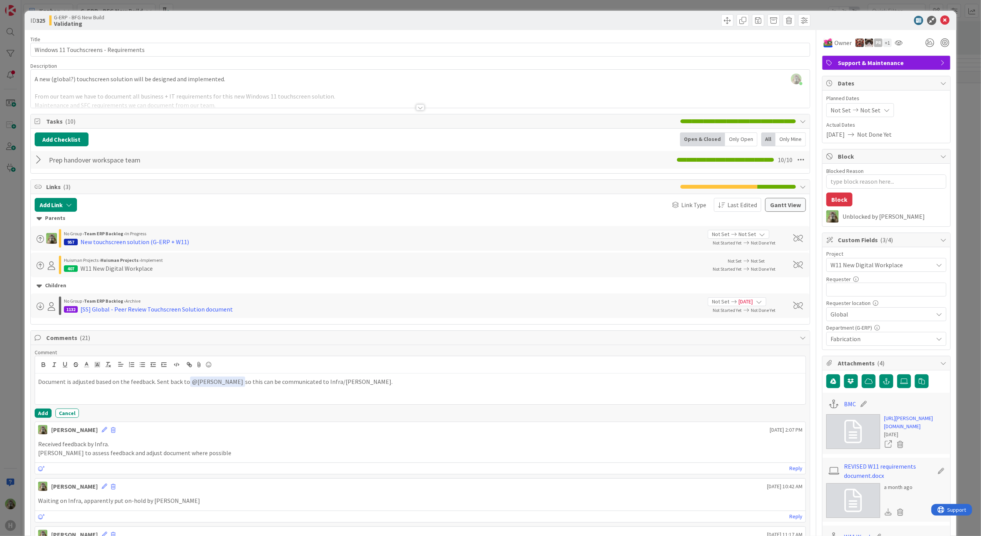
click at [153, 385] on p "Document is adjusted based on the feedback. Sent back to ﻿ @ Kevin van Dijk ﻿ s…" at bounding box center [420, 381] width 764 height 10
click at [262, 385] on p "Document is adjusted based on the feedback from Infra. Sent back to ﻿ @ Kevin v…" at bounding box center [420, 381] width 764 height 10
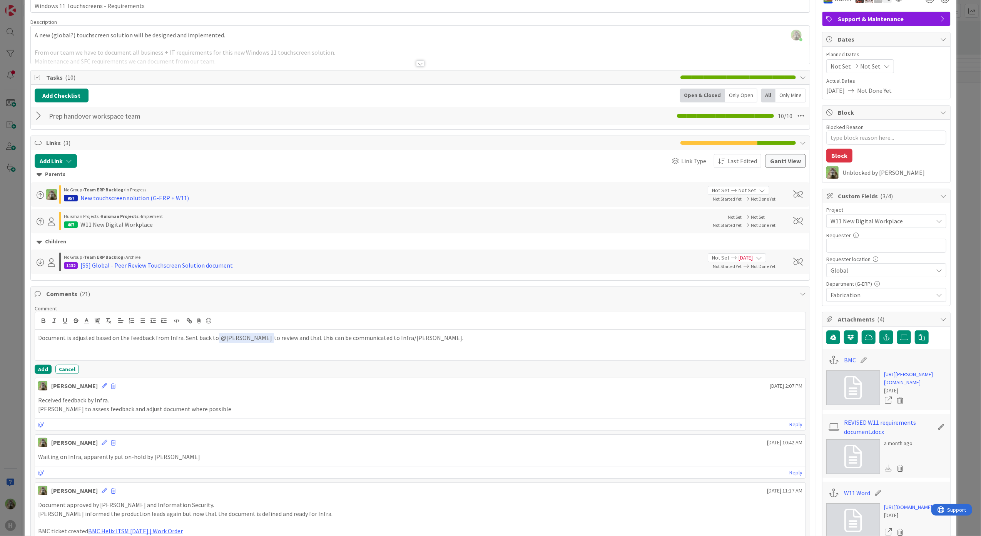
scroll to position [102, 0]
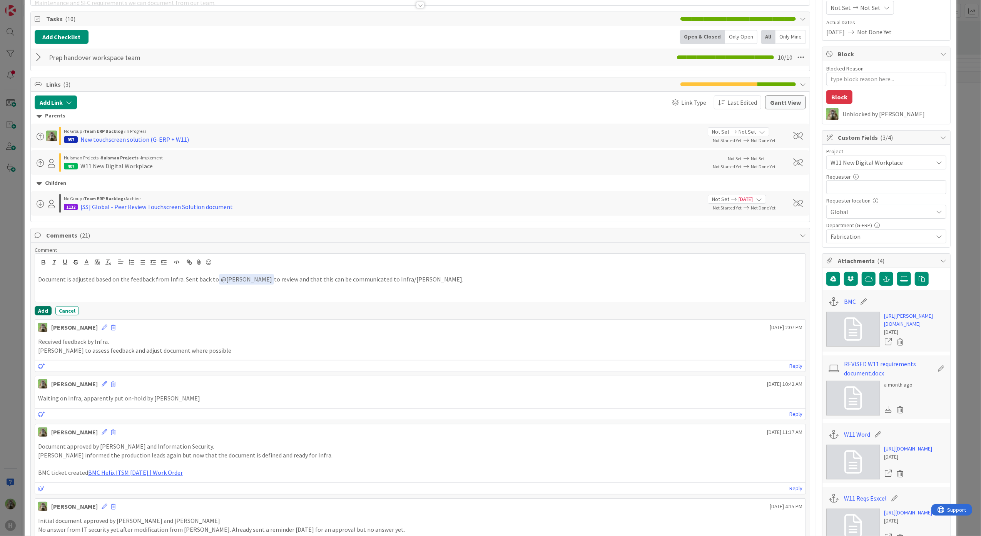
click at [40, 310] on button "Add" at bounding box center [43, 310] width 17 height 9
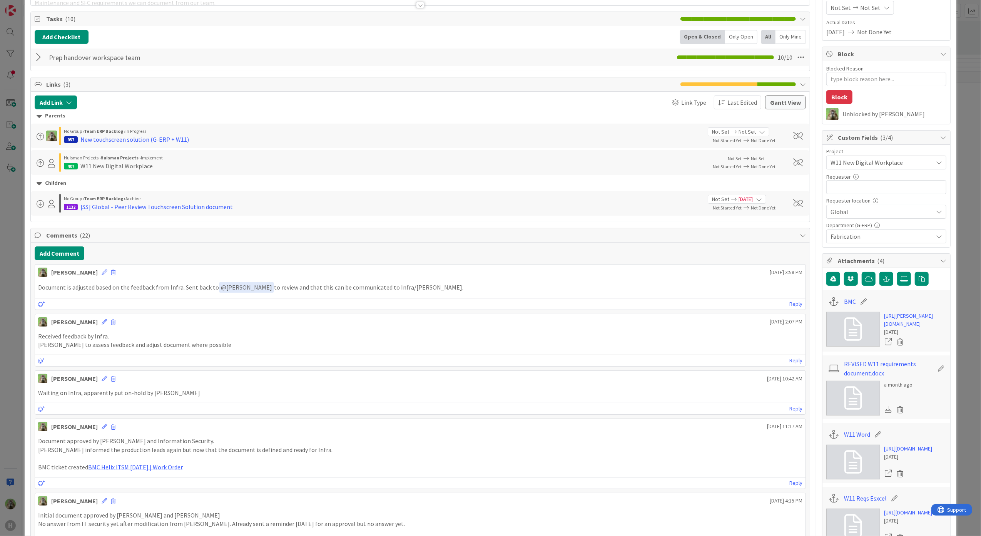
scroll to position [0, 0]
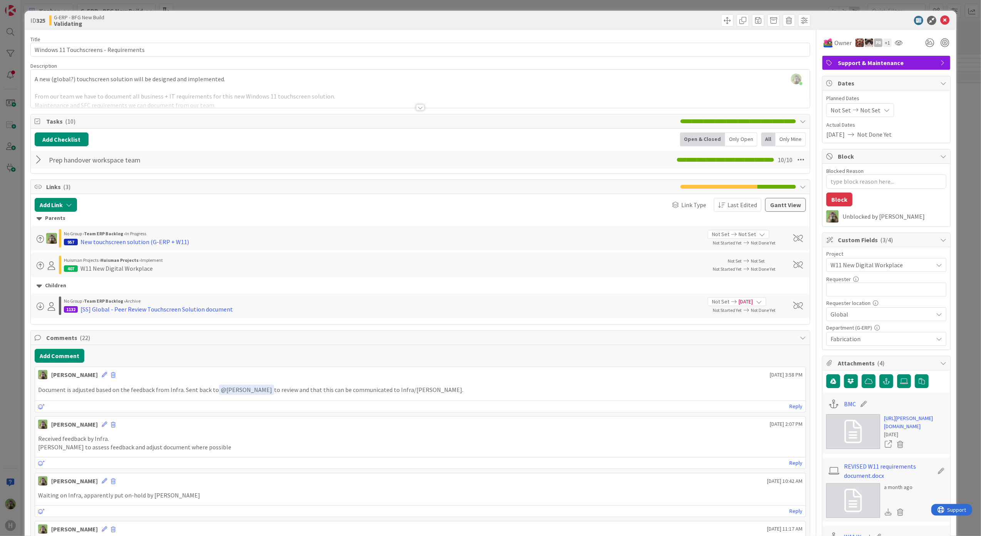
click at [8, 240] on div "ID 325 G-ERP - BFG New Build Validating Title 38 / 128 Windows 11 Touchscreens …" at bounding box center [490, 268] width 981 height 536
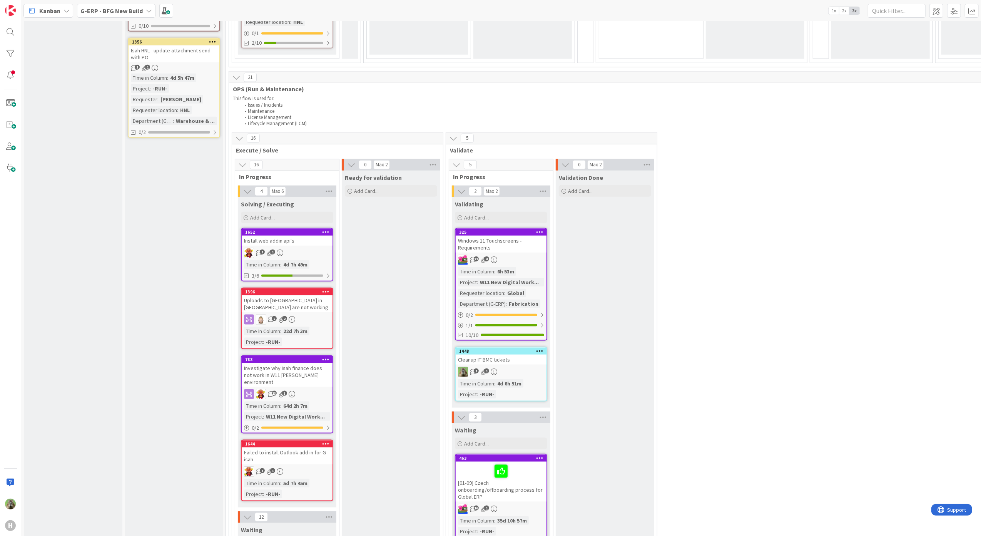
click at [541, 350] on icon at bounding box center [539, 350] width 7 height 5
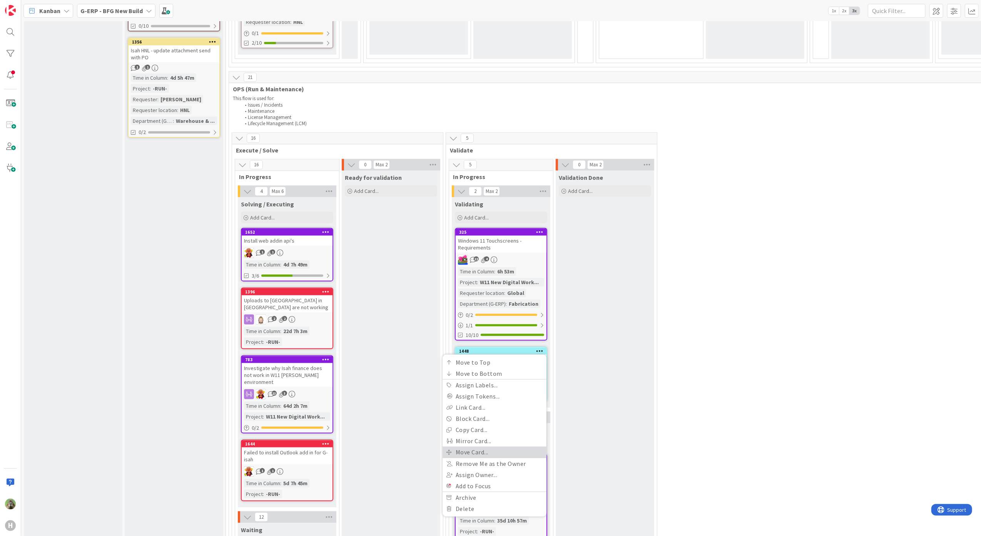
click at [482, 446] on link "Move Card..." at bounding box center [494, 451] width 104 height 11
click at [497, 408] on span "Validating" at bounding box center [470, 407] width 58 height 10
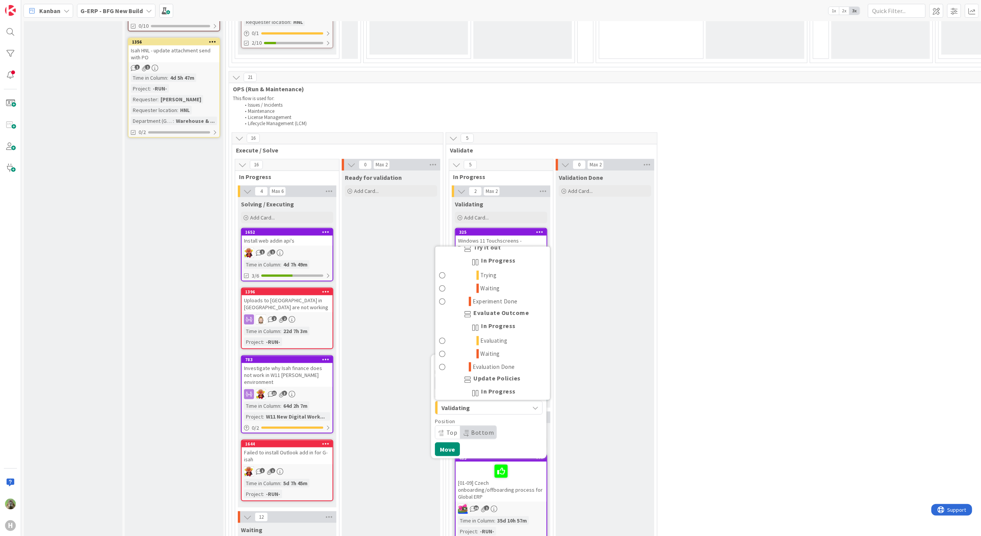
scroll to position [886, 0]
click at [487, 387] on link "Done" at bounding box center [492, 389] width 115 height 13
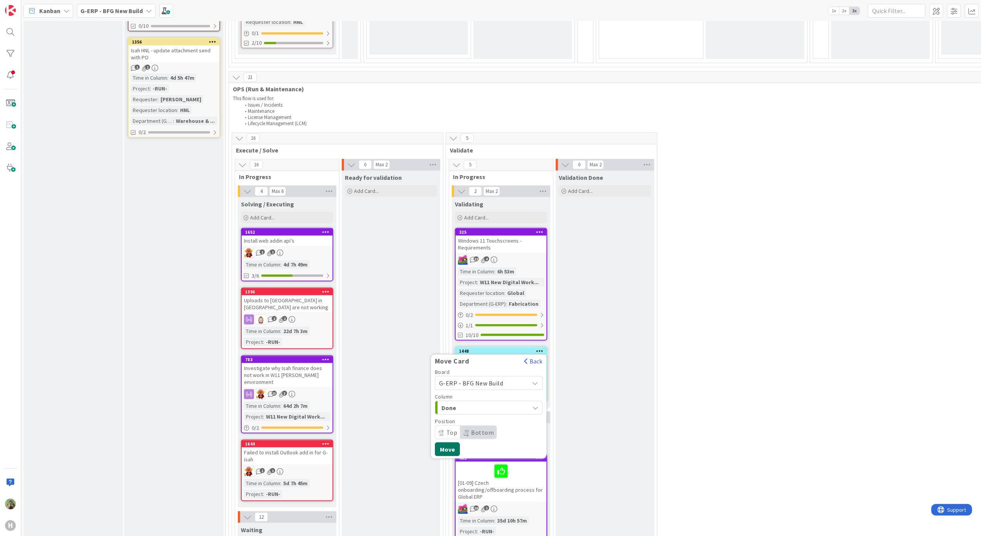
click at [450, 450] on button "Move" at bounding box center [447, 449] width 25 height 14
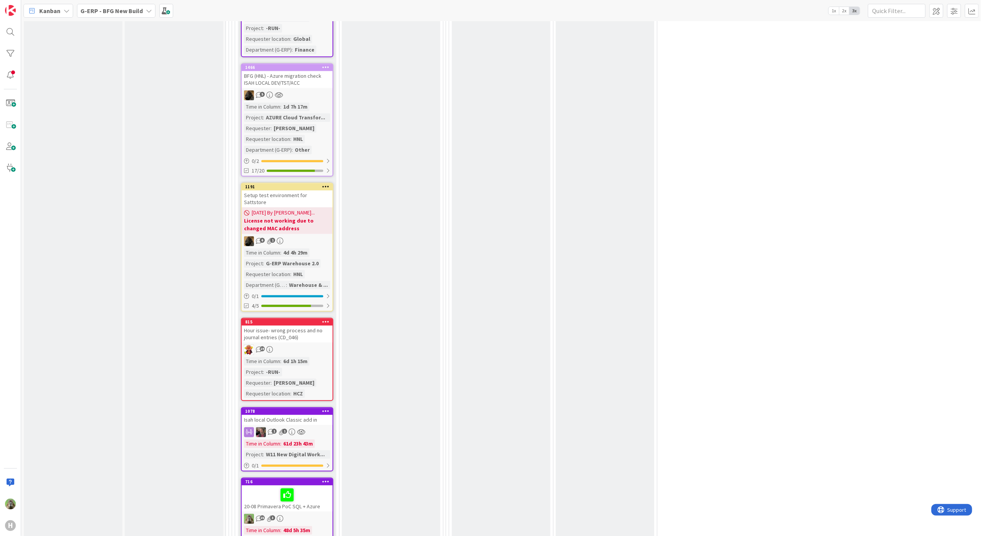
scroll to position [1448, 0]
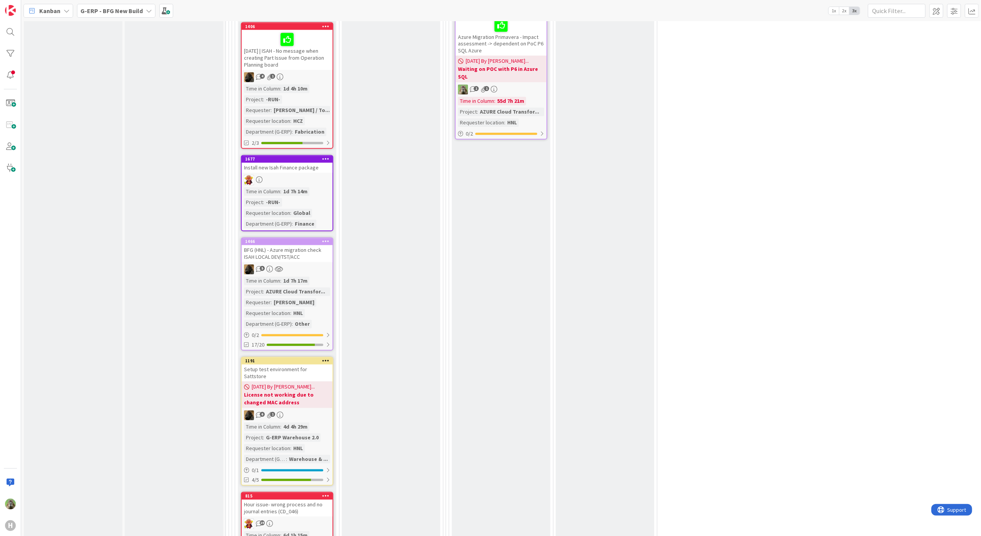
click at [285, 245] on div "BFG (HNL) - Azure migration check ISAH LOCAL DEV/TST/ACC" at bounding box center [287, 253] width 91 height 17
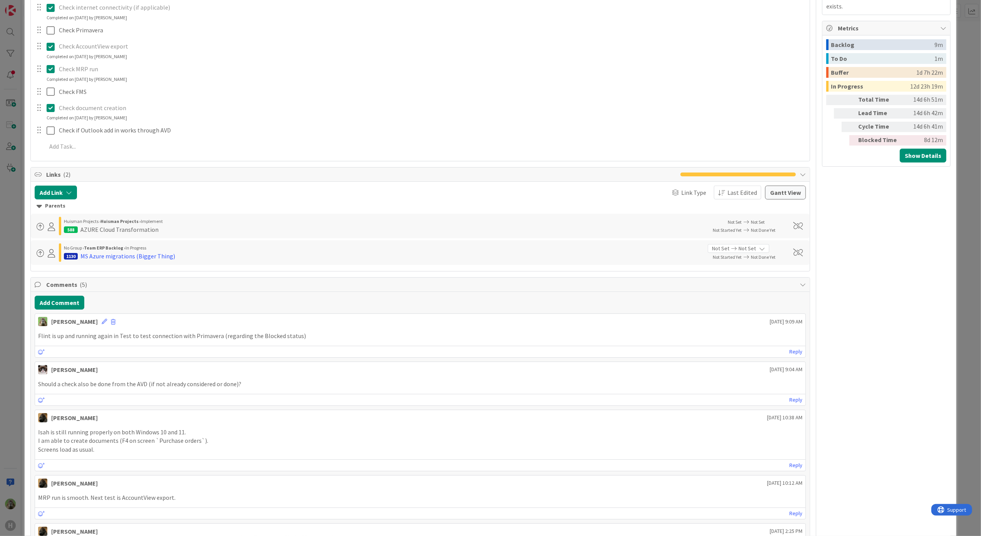
click at [17, 299] on div "ID 1466 G-ERP - BFG New Build Waiting Title 56 / 128 BFG (HNL) - Azure migratio…" at bounding box center [490, 268] width 981 height 536
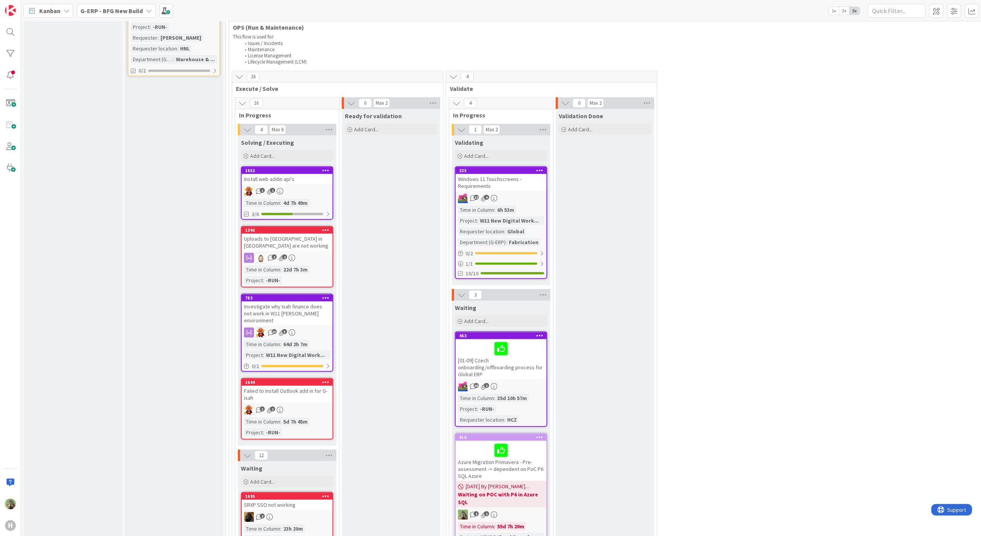
scroll to position [884, 0]
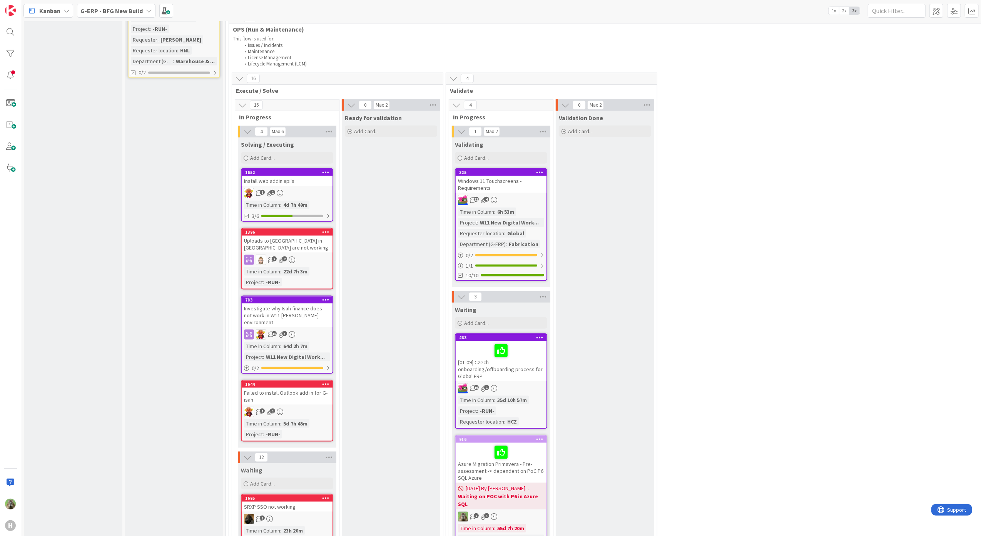
click at [290, 240] on div "Uploads to [GEOGRAPHIC_DATA] in [GEOGRAPHIC_DATA] are not working" at bounding box center [287, 243] width 91 height 17
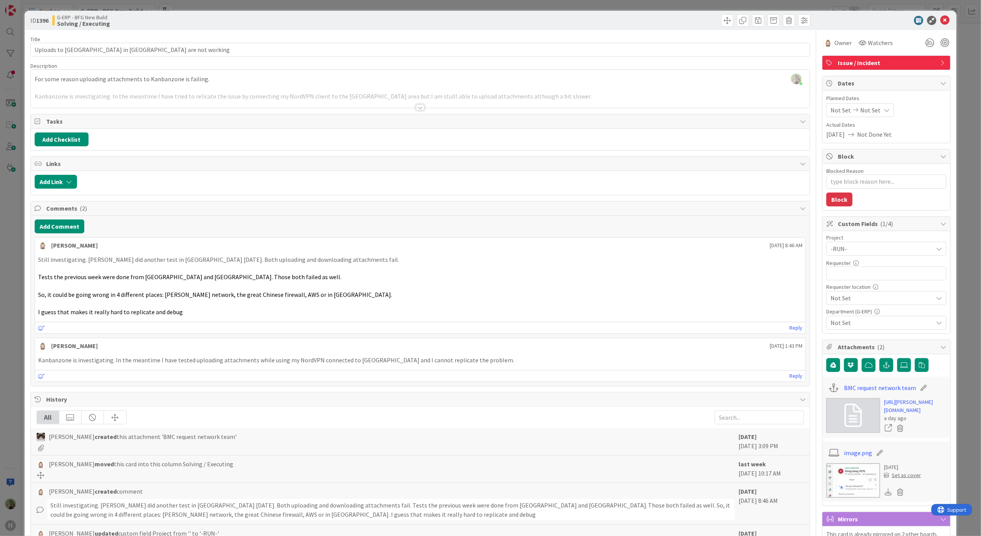
click at [8, 289] on div "ID 1396 G-ERP - BFG New Build Solving / Executing Title 46 / 128 Uploads to Kan…" at bounding box center [490, 268] width 981 height 536
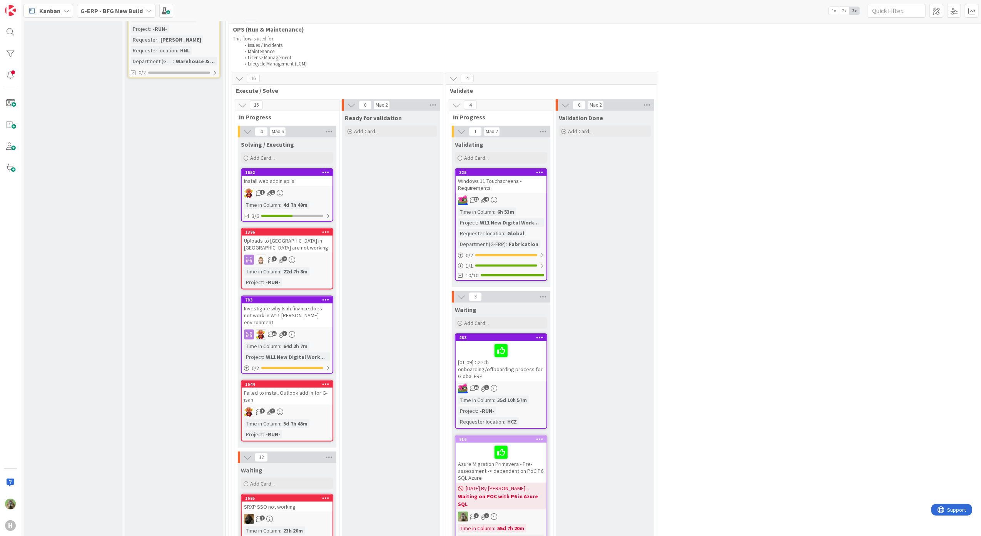
click at [320, 248] on div "Uploads to [GEOGRAPHIC_DATA] in [GEOGRAPHIC_DATA] are not working" at bounding box center [287, 243] width 91 height 17
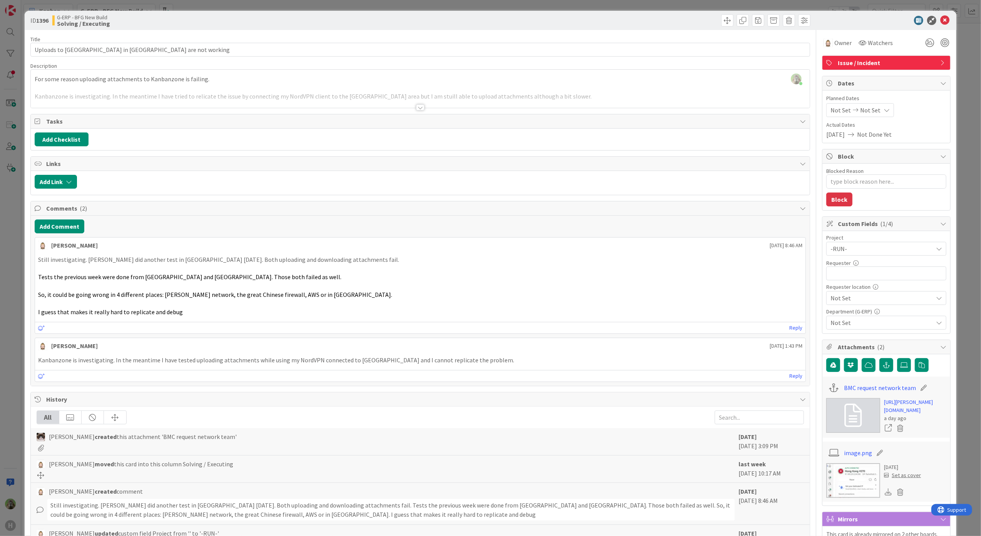
click at [7, 308] on div "ID 1396 G-ERP - BFG New Build Solving / Executing Title 46 / 128 Uploads to Kan…" at bounding box center [490, 268] width 981 height 536
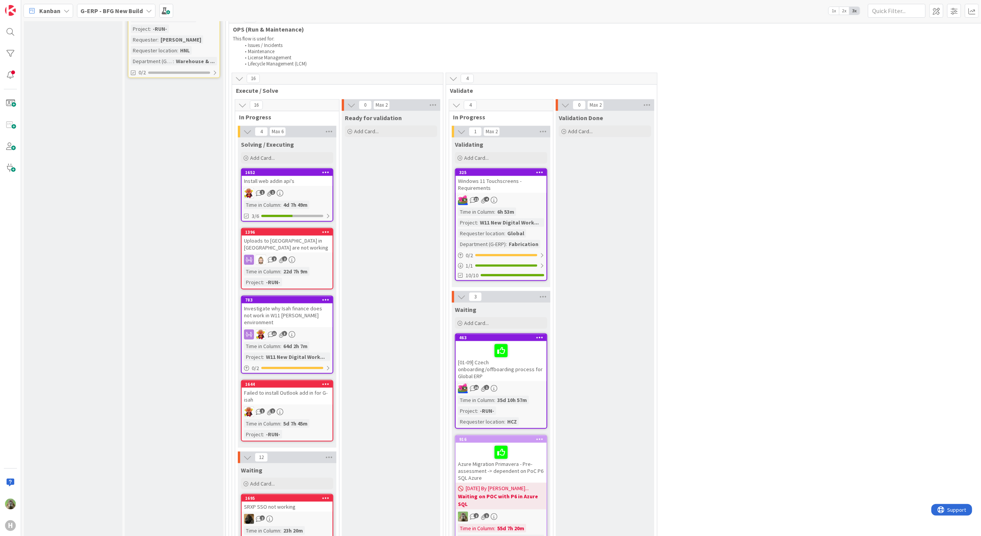
click at [302, 387] on div "Failed to install Outlook add in for G-isah" at bounding box center [287, 395] width 91 height 17
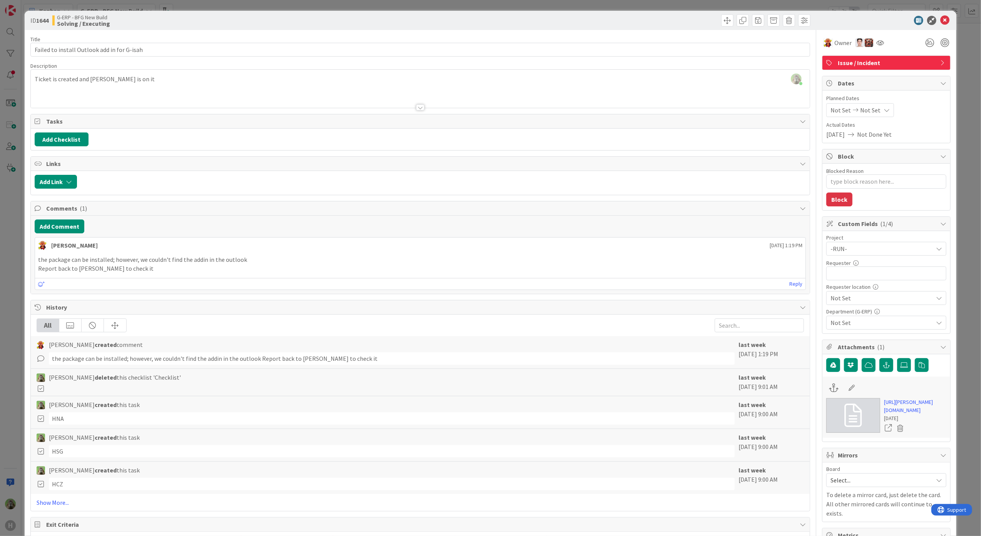
click at [3, 293] on div "ID 1644 G-ERP - BFG New Build Solving / Executing Title 43 / 128 Failed to inst…" at bounding box center [490, 268] width 981 height 536
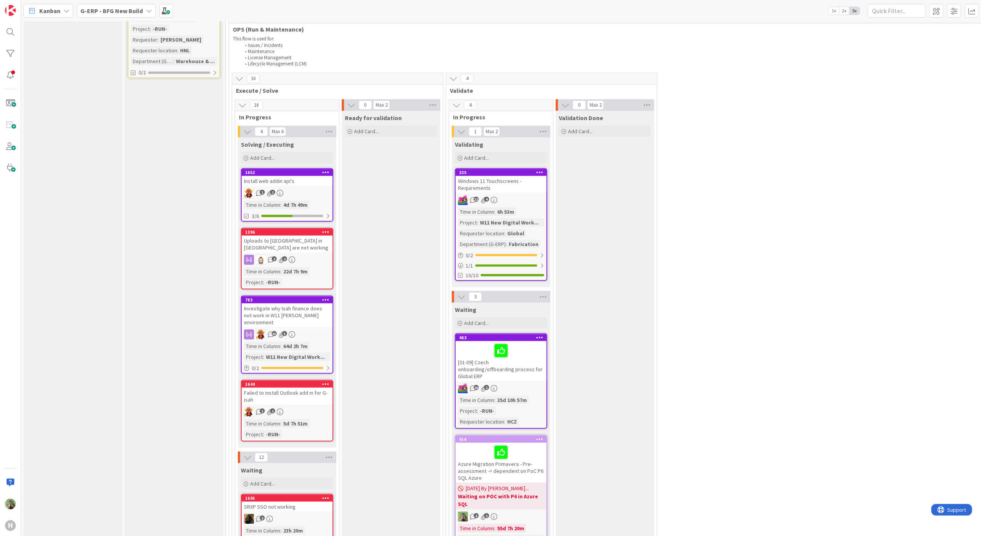
click at [301, 176] on div "Install web addin api's" at bounding box center [287, 181] width 91 height 10
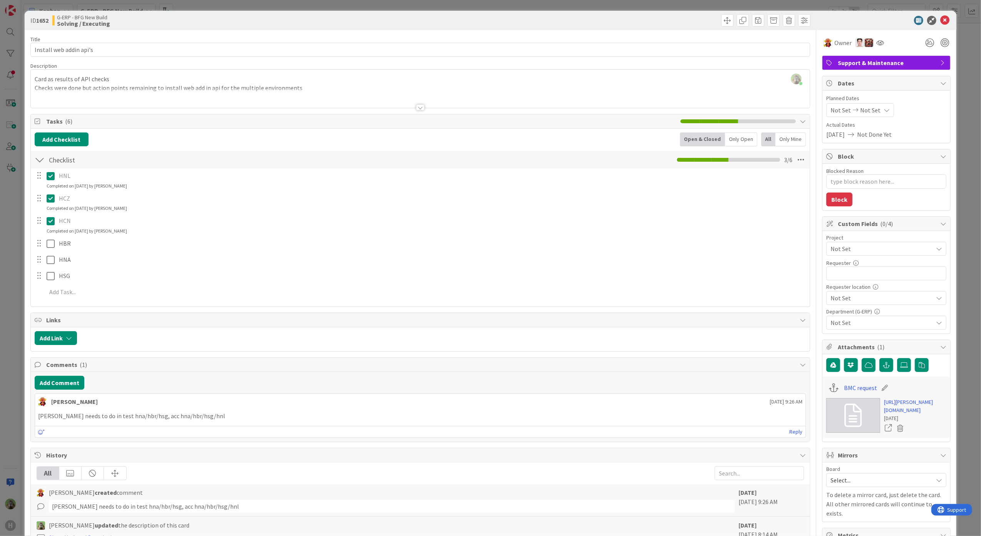
click at [8, 327] on div "ID 1652 G-ERP - BFG New Build Solving / Executing Title 23 / 128 Install web ad…" at bounding box center [490, 268] width 981 height 536
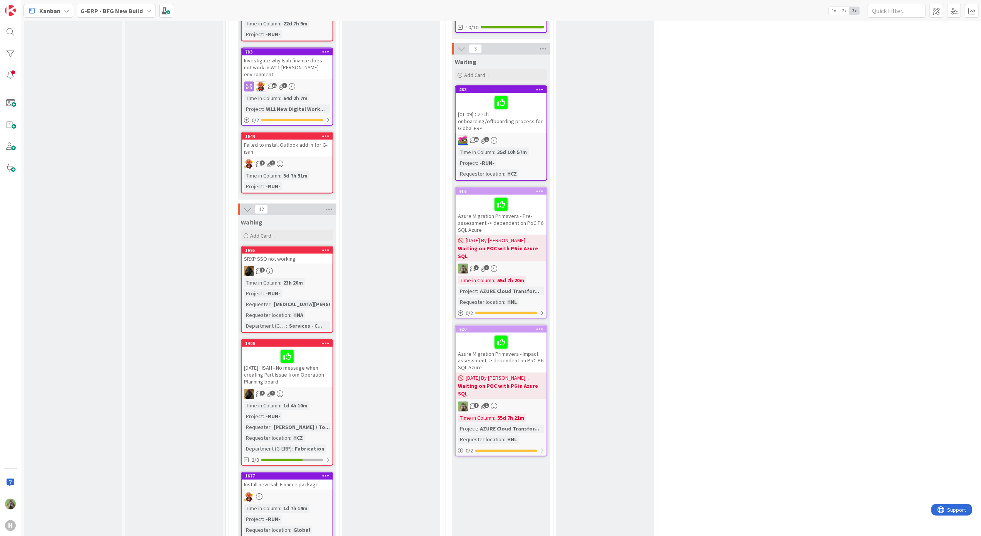
scroll to position [1038, 0]
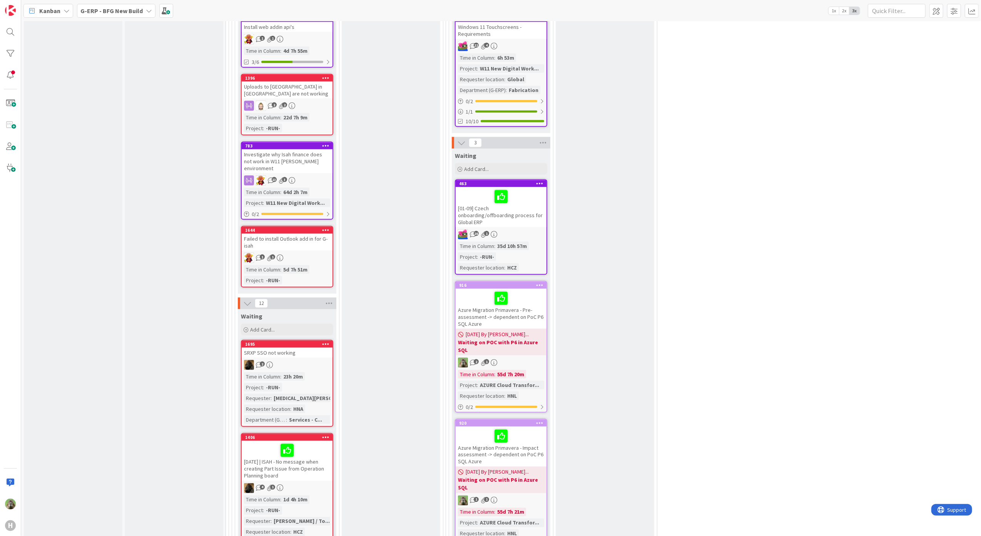
click at [289, 347] on div "SRXP SSO not working" at bounding box center [287, 352] width 91 height 10
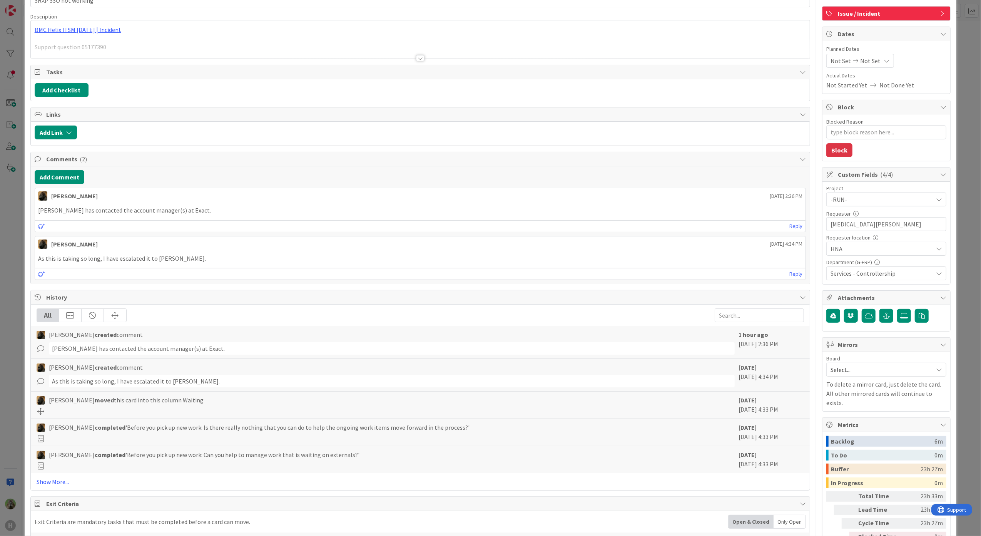
scroll to position [149, 0]
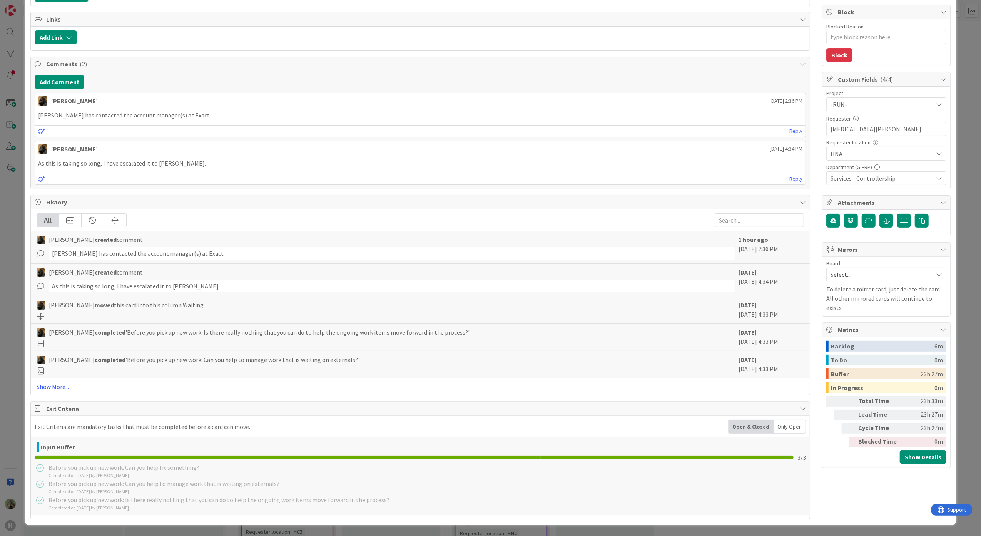
click at [58, 380] on div "All Noah Dezaire created comment Kevin has contacted the account manager(s) at …" at bounding box center [420, 301] width 779 height 185
click at [57, 385] on link "Show More..." at bounding box center [420, 386] width 767 height 9
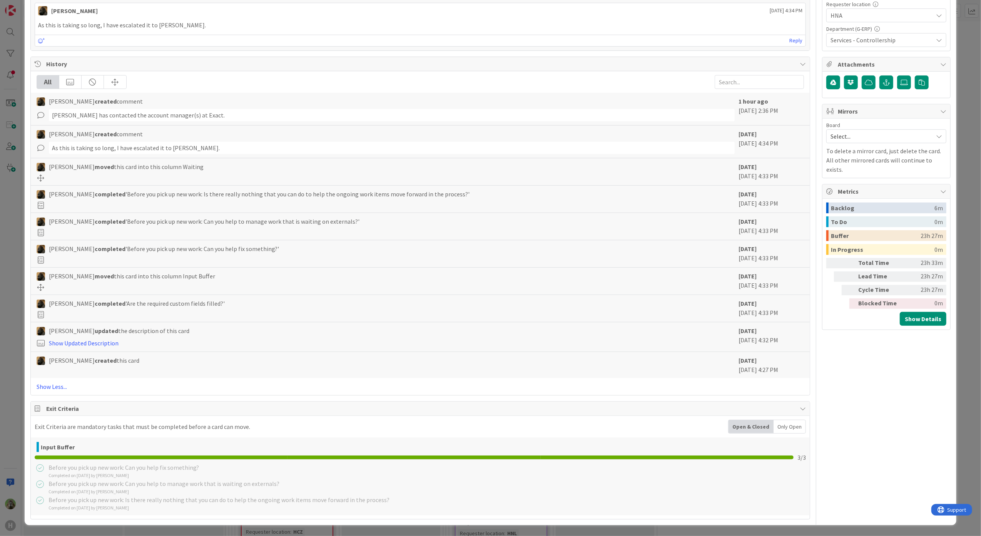
scroll to position [0, 0]
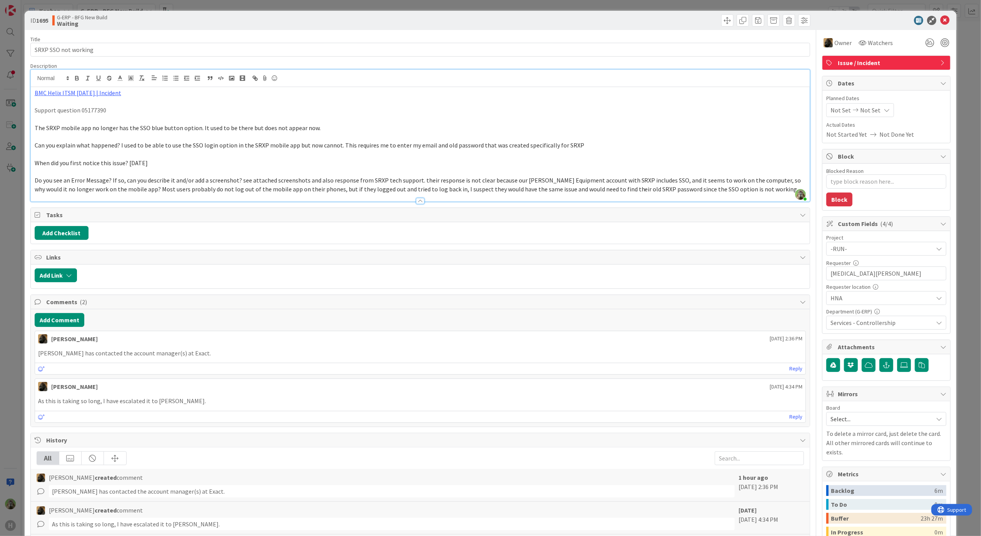
click at [382, 88] on div "BMC Helix ITSM 23.3.02 | Incident Support question 05177390 The SRXP mobile app…" at bounding box center [420, 144] width 779 height 114
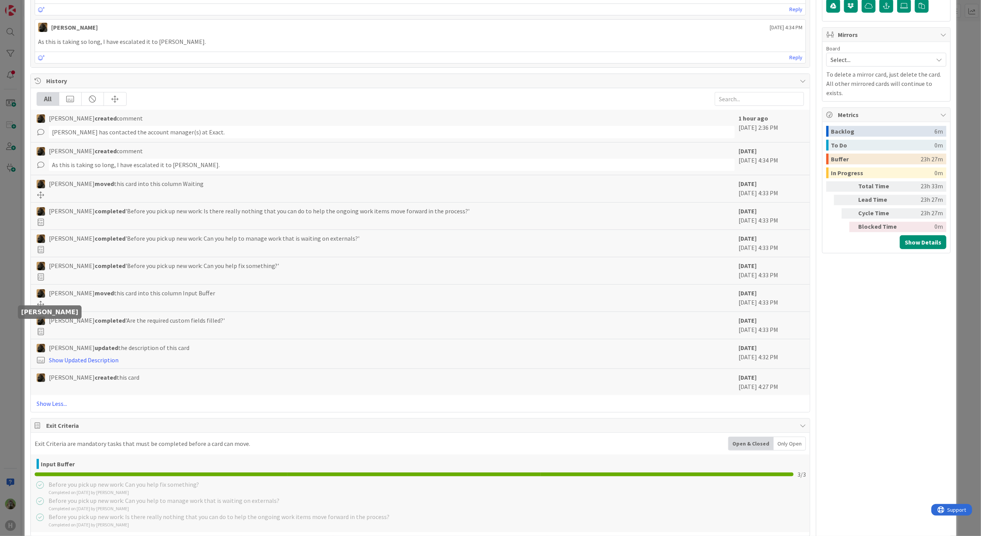
click at [19, 335] on div "ID 1695 G-ERP - BFG New Build Waiting Title 20 / 128 SRXP SSO not working Descr…" at bounding box center [490, 268] width 981 height 536
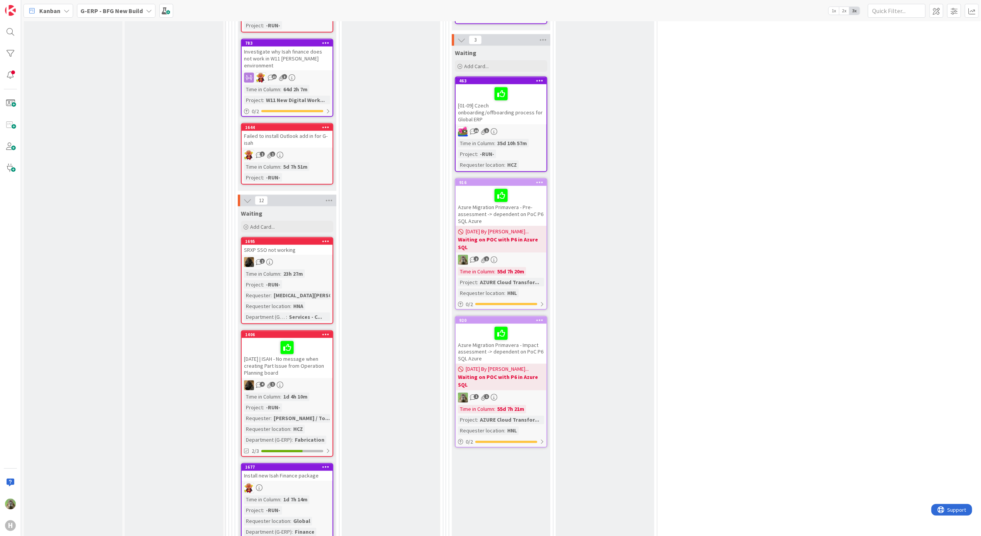
click at [321, 245] on div "SRXP SSO not working" at bounding box center [287, 250] width 91 height 10
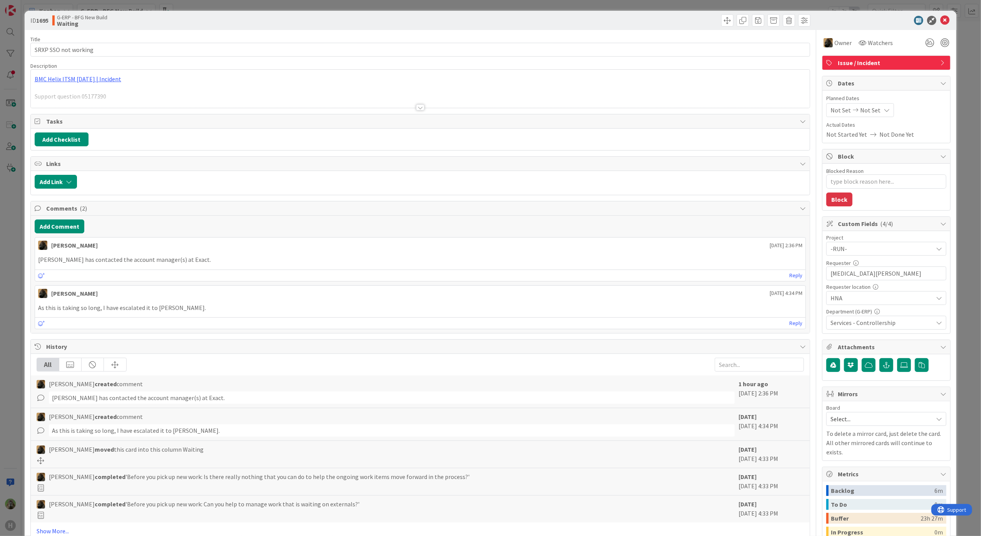
type textarea "x"
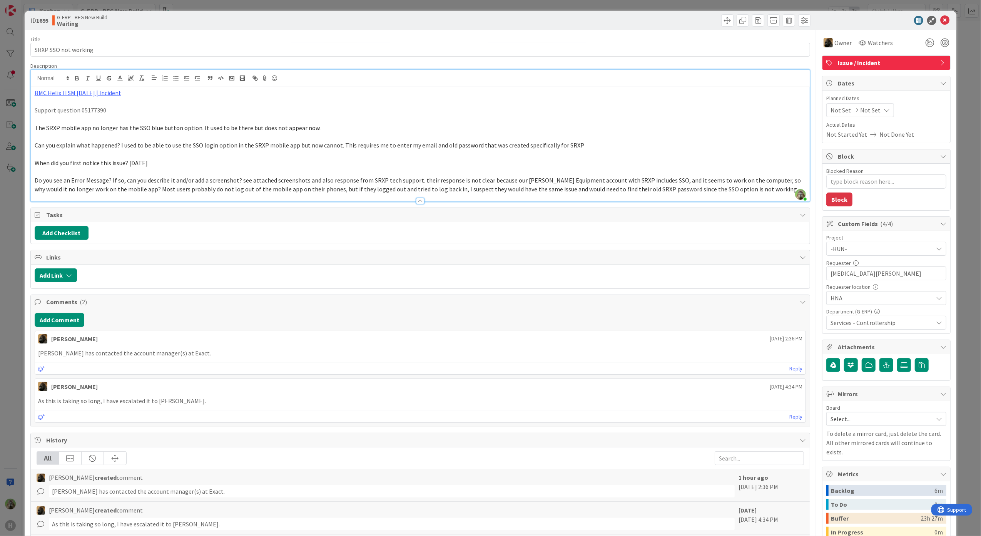
click at [439, 75] on div "Timothy Tjia just joined BMC Helix ITSM 23.3.02 | Incident Support question 051…" at bounding box center [420, 136] width 779 height 132
click at [82, 91] on link "BMC Helix ITSM 23.3.02 | Incident" at bounding box center [78, 93] width 87 height 8
click at [72, 110] on link "https://huisman-smartit.onbmc.com/smartit/app/#/incident/AGGGSPRFBRQVHASVW12USV…" at bounding box center [69, 108] width 77 height 10
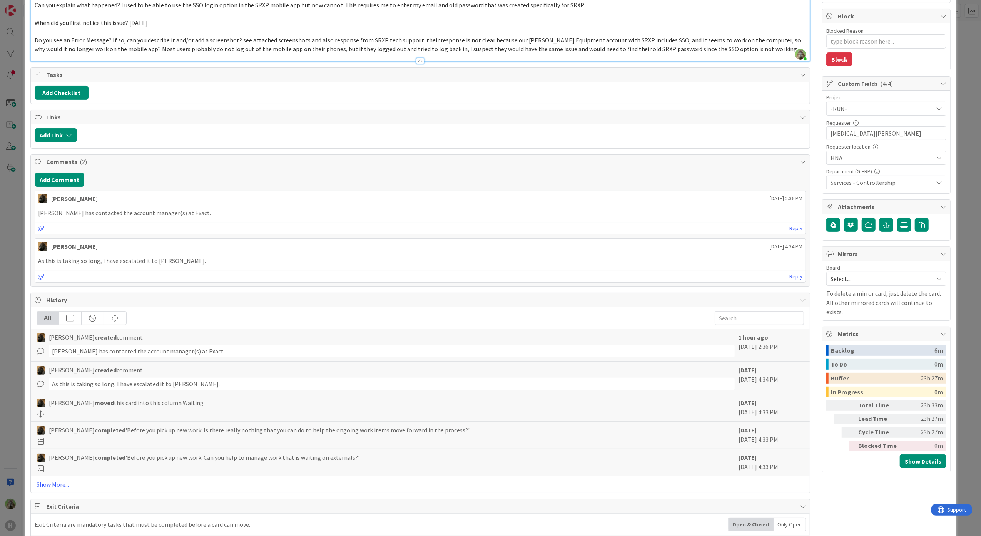
scroll to position [154, 0]
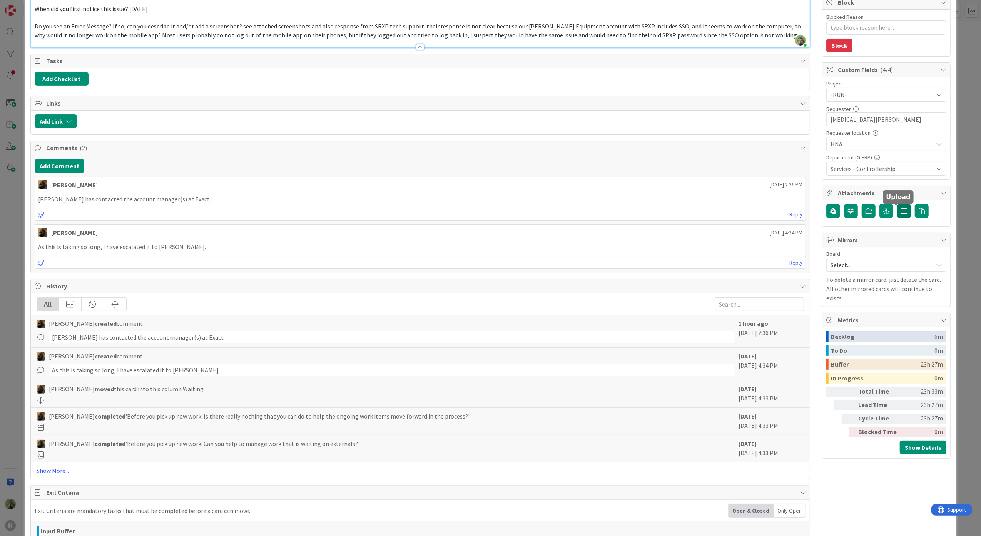
click at [897, 207] on label at bounding box center [904, 211] width 14 height 14
click at [897, 204] on input "file" at bounding box center [897, 204] width 0 height 0
click at [879, 218] on button "button" at bounding box center [886, 211] width 14 height 14
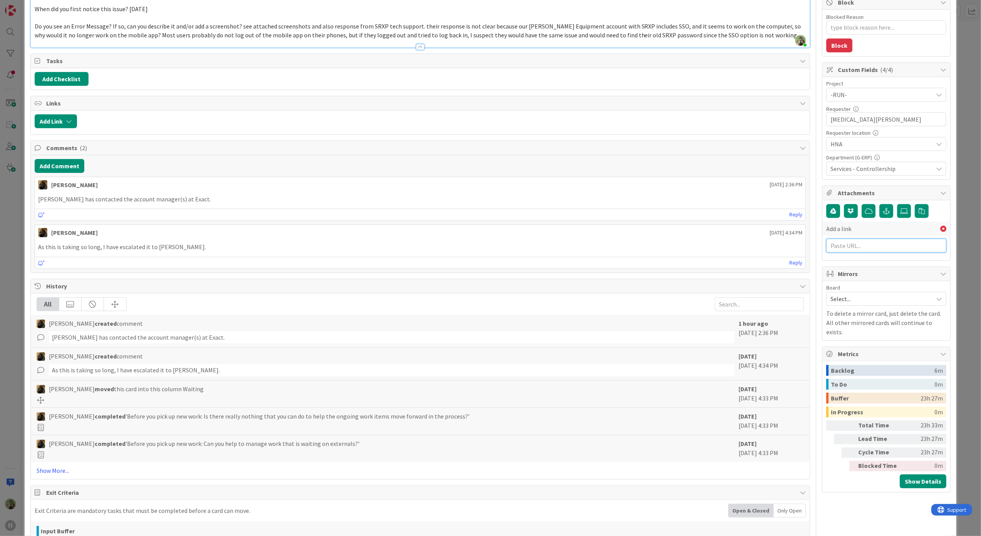
click at [867, 240] on input "text" at bounding box center [886, 246] width 120 height 14
paste input "https://huisman-smartit.onbmc.com/smartit/app/#/incident/AGGGSPRFBRQVHASVW12USV…"
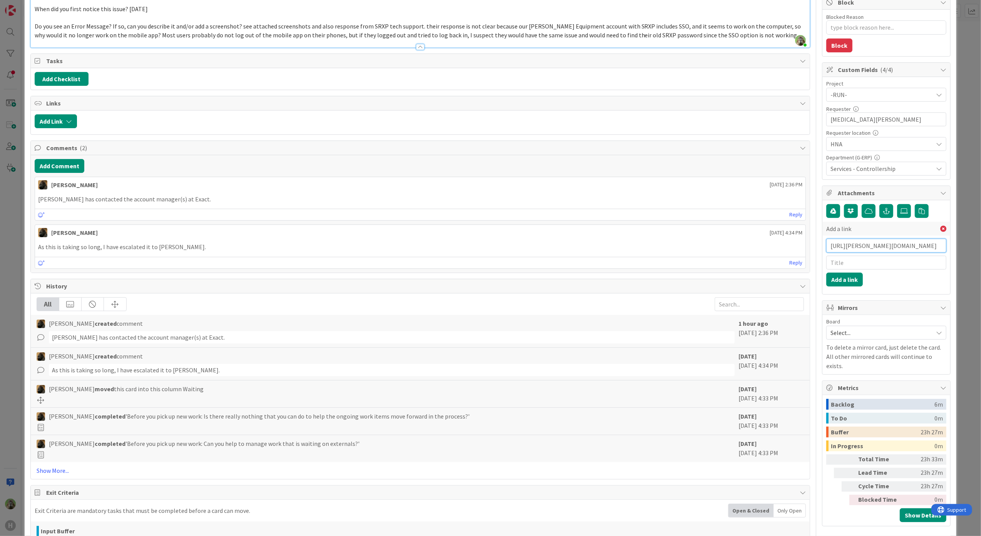
type input "https://huisman-smartit.onbmc.com/smartit/app/#/incident/AGGGSPRFBRQVHASVW12USV…"
click at [849, 262] on input "text" at bounding box center [886, 262] width 120 height 14
type input "BMC"
click at [847, 277] on button "Add a link" at bounding box center [844, 279] width 37 height 14
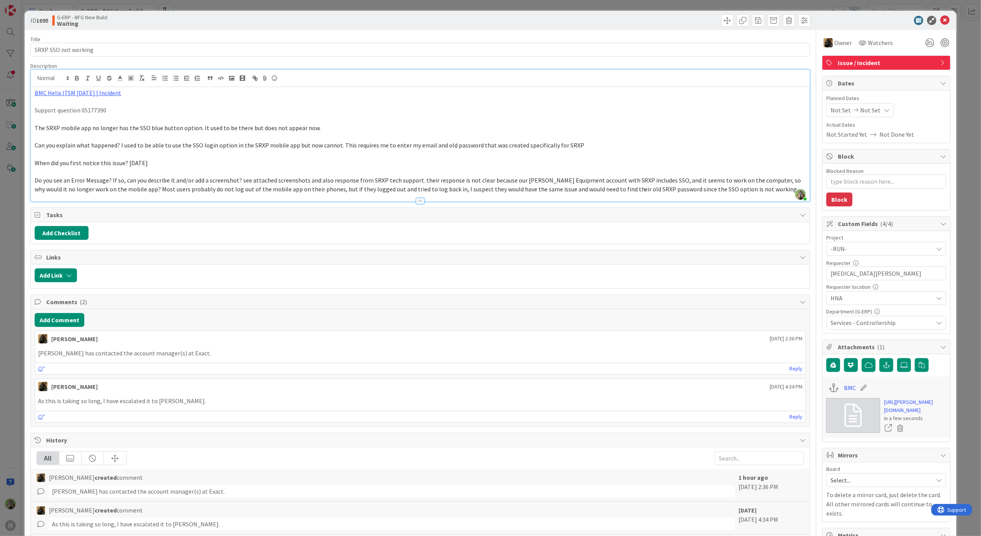
click at [12, 362] on div "ID 1695 G-ERP - BFG New Build Waiting Title 20 / 128 SRXP SSO not working Descr…" at bounding box center [490, 268] width 981 height 536
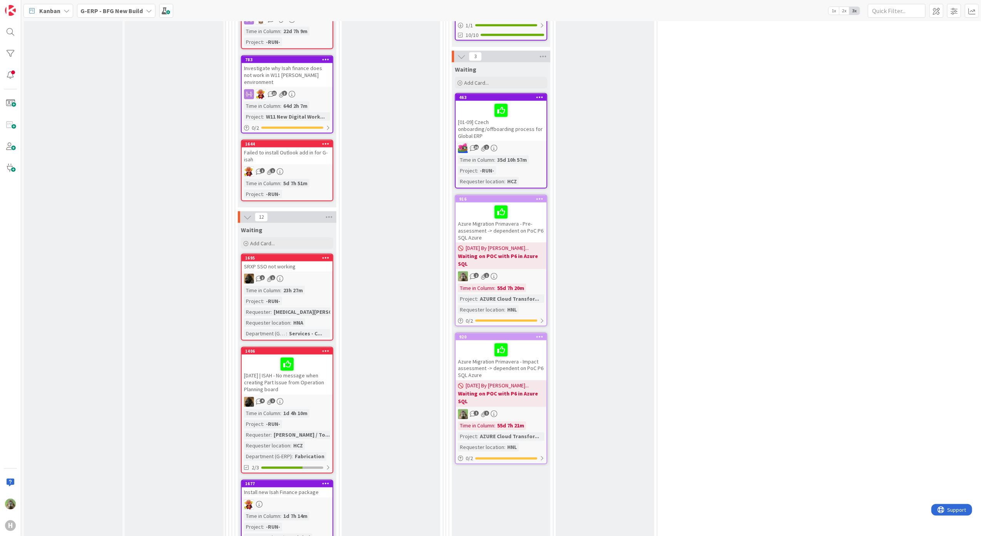
scroll to position [1243, 0]
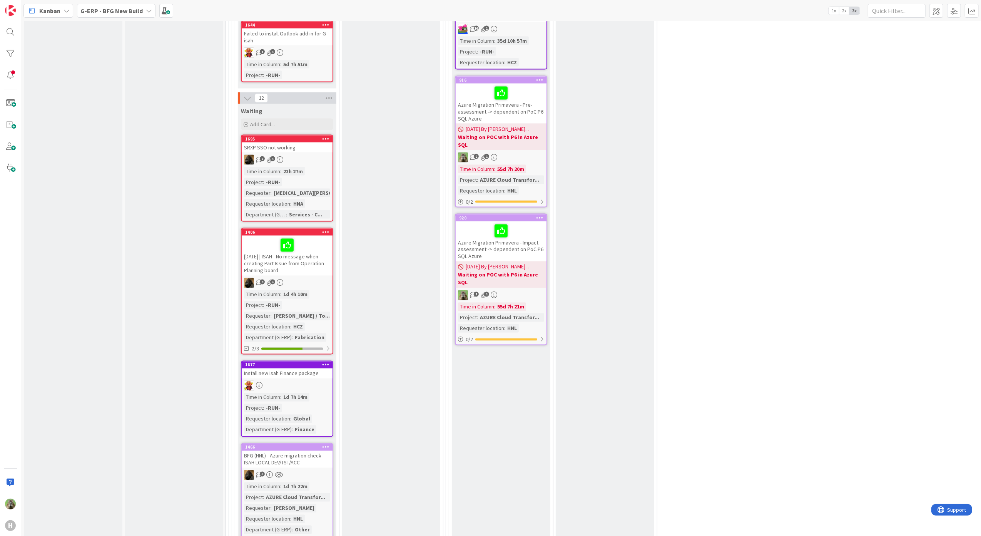
click at [302, 380] on div at bounding box center [287, 385] width 91 height 10
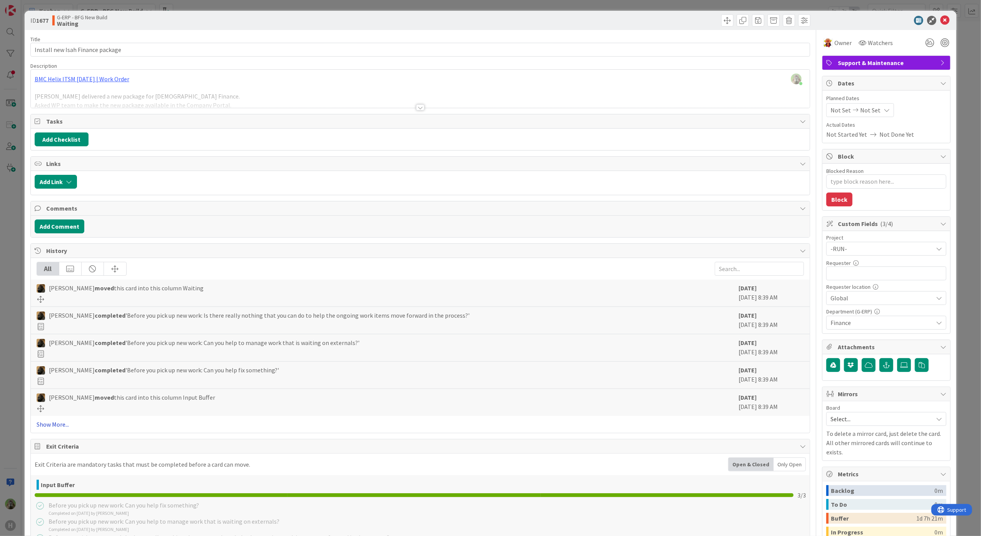
click at [54, 425] on link "Show More..." at bounding box center [420, 423] width 767 height 9
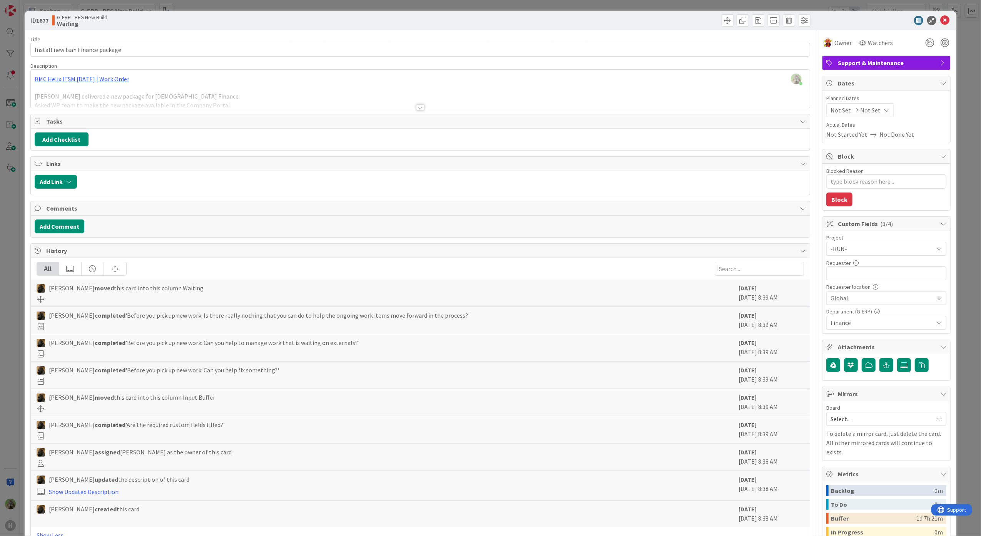
click at [191, 86] on div "Timothy Tjia just joined BMC Helix ITSM 23.3.02 | Work Order Isah delivered a n…" at bounding box center [420, 89] width 779 height 38
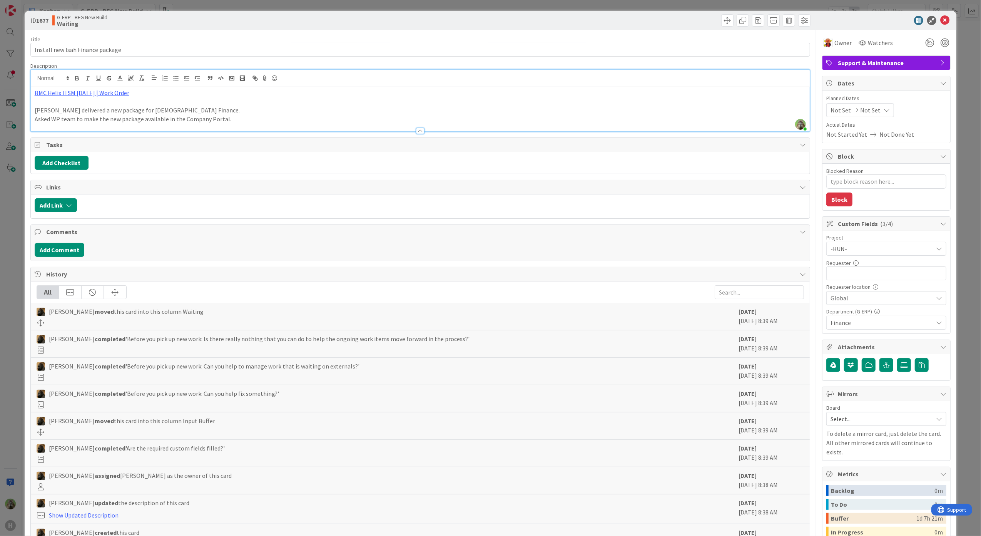
click at [9, 267] on div "ID 1677 G-ERP - BFG New Build Waiting Title 32 / 128 Install new Isah Finance p…" at bounding box center [490, 268] width 981 height 536
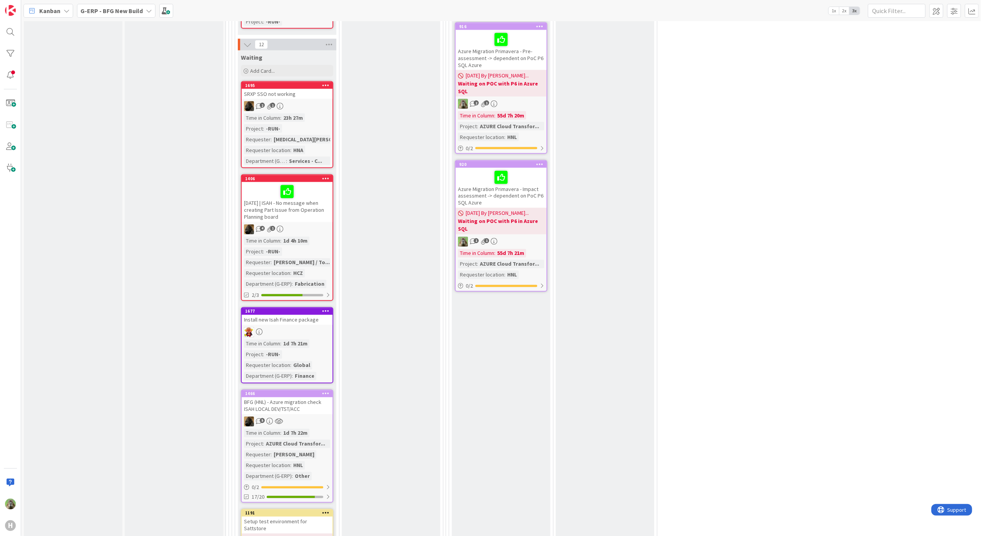
scroll to position [1333, 0]
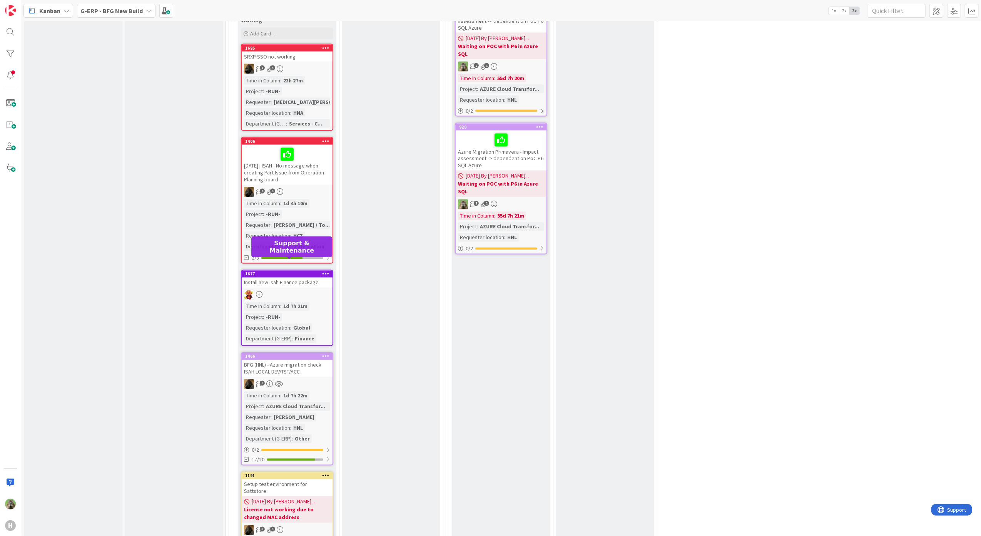
click at [275, 271] on div "1677" at bounding box center [288, 273] width 87 height 5
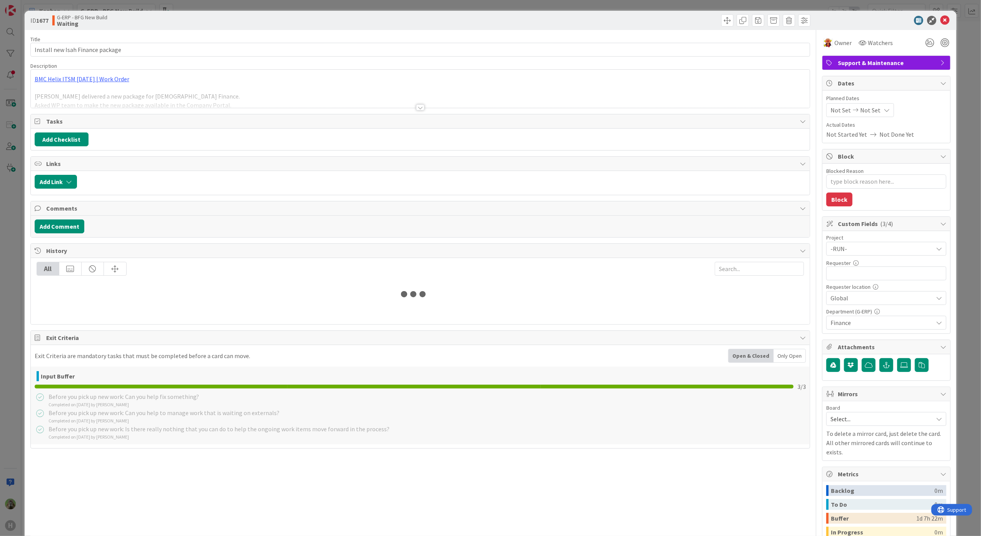
type textarea "x"
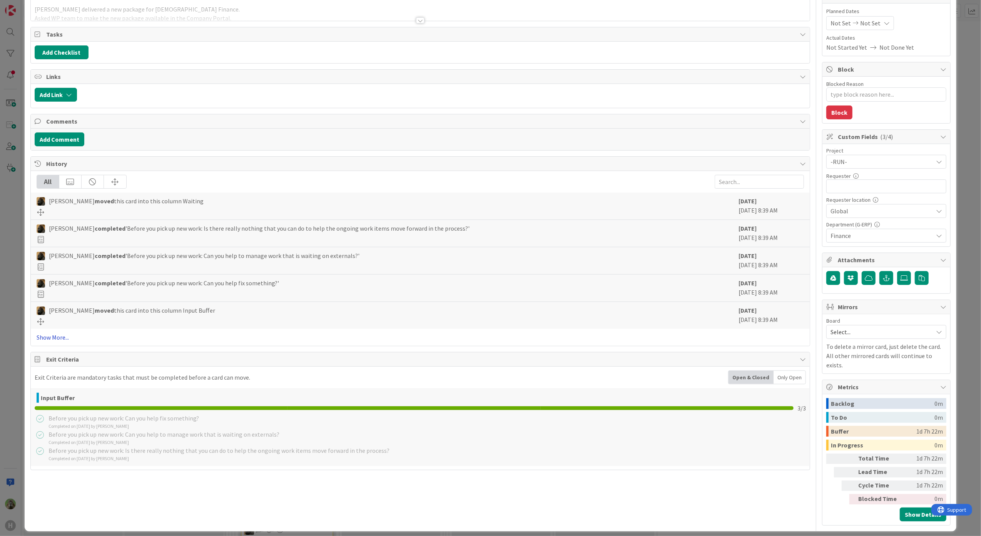
click at [46, 336] on link "Show More..." at bounding box center [420, 336] width 767 height 9
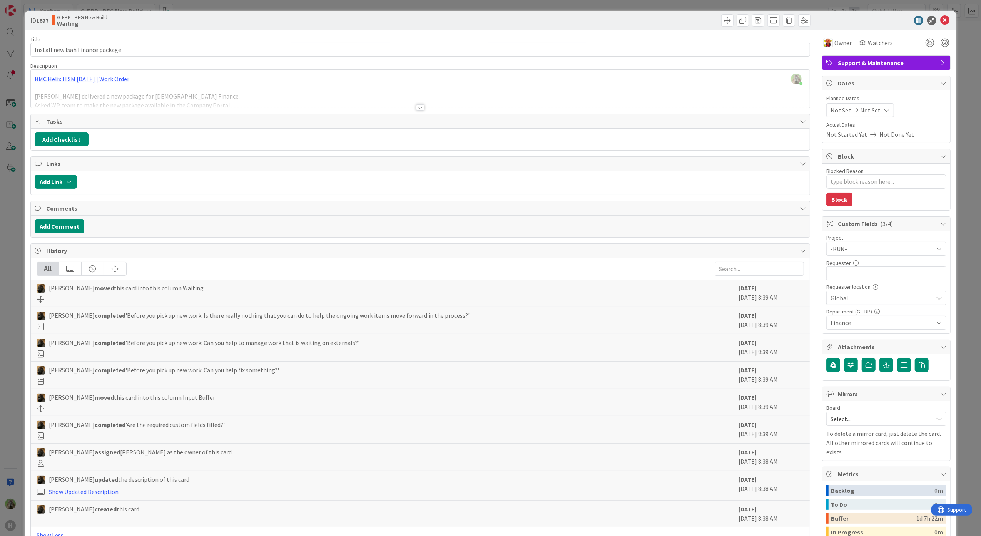
click at [251, 97] on div at bounding box center [420, 98] width 779 height 20
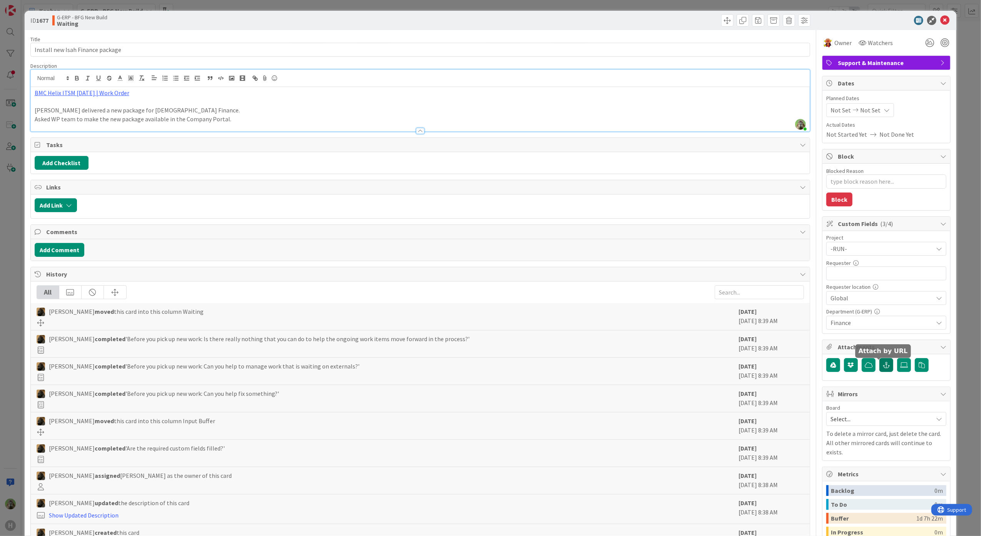
click at [883, 366] on button "button" at bounding box center [886, 365] width 14 height 14
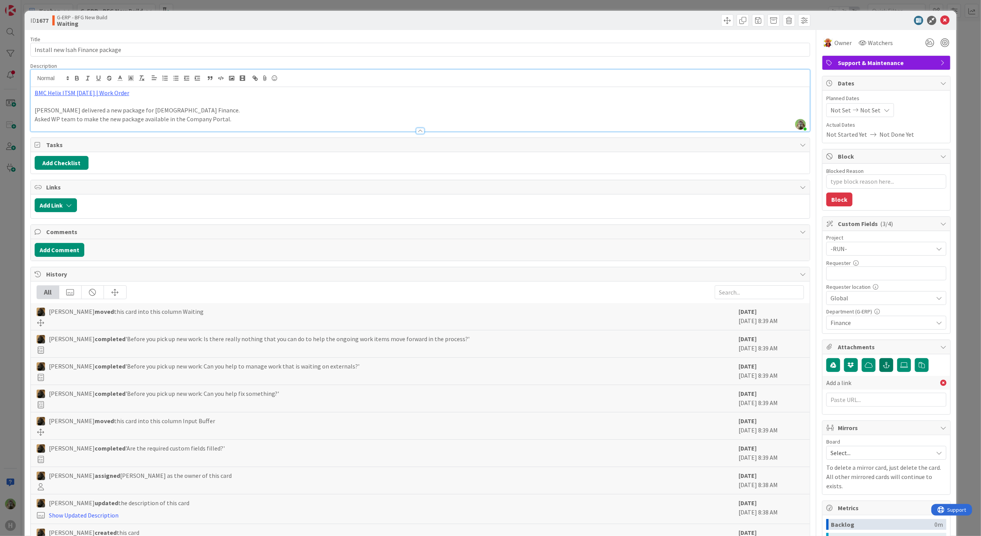
click at [141, 87] on div at bounding box center [420, 78] width 779 height 17
drag, startPoint x: 142, startPoint y: 91, endPoint x: 21, endPoint y: 85, distance: 121.7
click at [21, 85] on div "ID 1677 G-ERP - BFG New Build Waiting Title 32 / 128 Install new Isah Finance p…" at bounding box center [490, 268] width 981 height 536
click at [72, 91] on link "BMC Helix ITSM [DATE] | Work Order" at bounding box center [82, 93] width 95 height 8
click at [90, 111] on link "https://huisman-smartit.onbmc.com/smartit/app/#/workorder/IDGHEXFAF704DATAX6P1T…" at bounding box center [73, 108] width 77 height 10
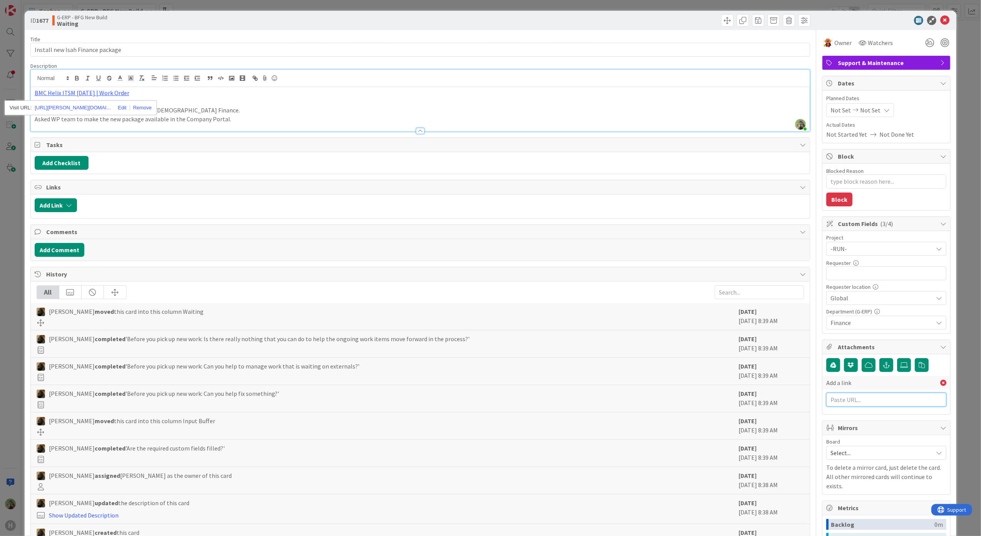
click at [874, 401] on input "text" at bounding box center [886, 399] width 120 height 14
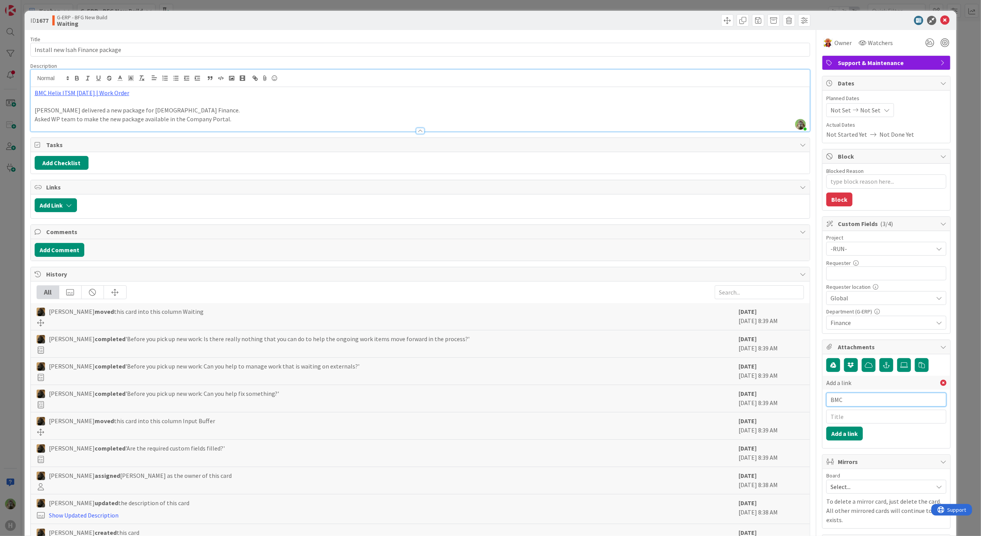
type input "BMC"
paste input "https://huisman-smartit.onbmc.com/smartit/app/#/workorder/IDGHEXFAF704DATAX6P1T…"
type input "https://huisman-smartit.onbmc.com/smartit/app/#/workorder/IDGHEXFAF704DATAX6P1T…"
click at [865, 403] on input "BMC" at bounding box center [886, 399] width 120 height 14
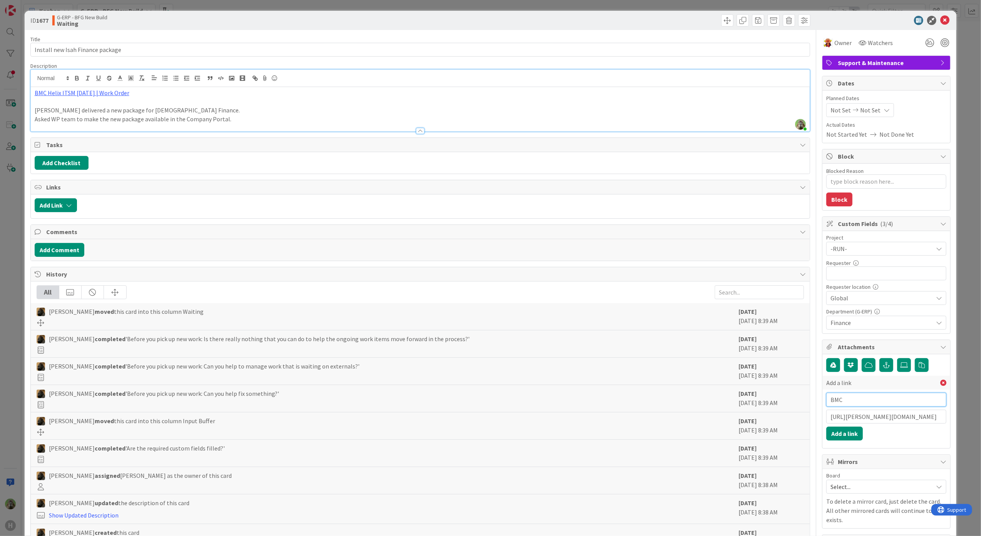
scroll to position [0, 0]
paste input "https://huisman-smartit.onbmc.com/smartit/app/#/workorder/IDGHEXFAF704DATAX6P1T…"
type input "https://huisman-smartit.onbmc.com/smartit/app/#/workorder/IDGHEXFAF704DATAX6P1T…"
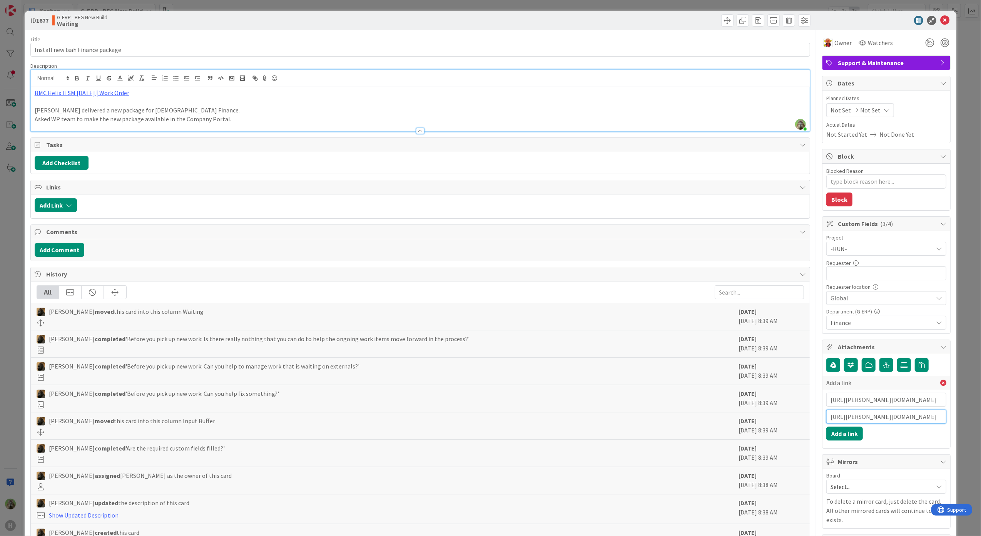
click at [867, 422] on input "https://huisman-smartit.onbmc.com/smartit/app/#/workorder/IDGHEXFAF704DATAX6P1T…" at bounding box center [886, 416] width 120 height 14
type input "BMC"
click at [842, 440] on button "Add a link" at bounding box center [844, 433] width 37 height 14
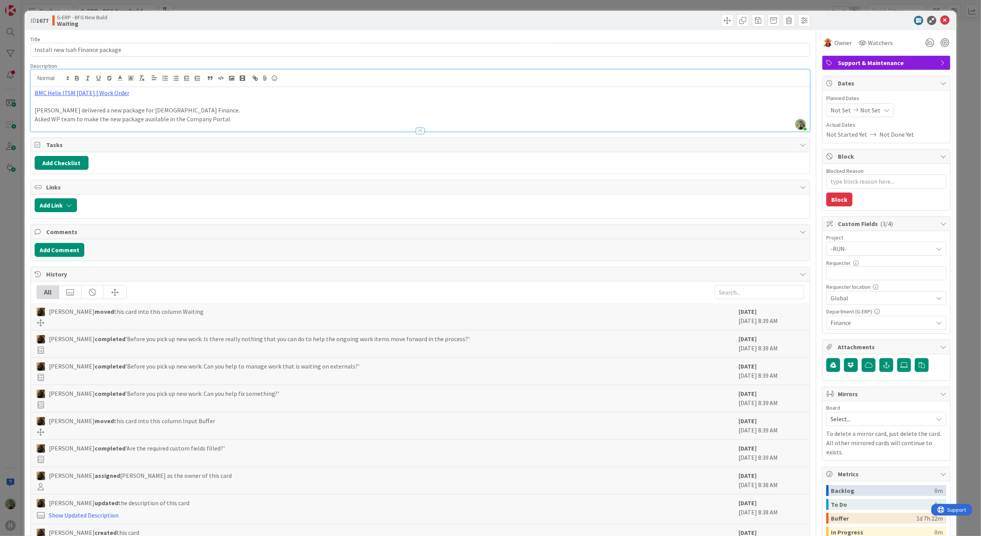
type textarea "x"
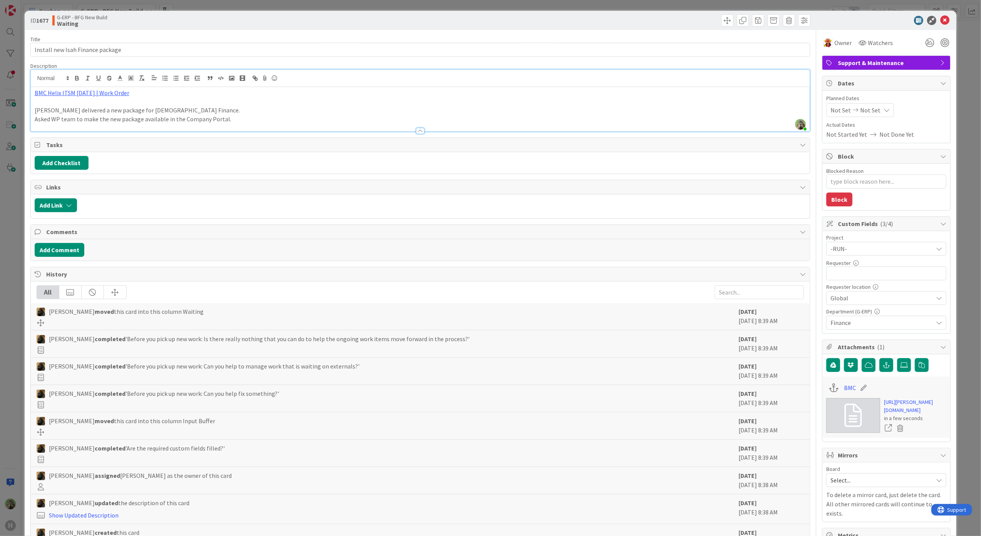
click at [8, 220] on div "ID 1677 G-ERP - BFG New Build Waiting Title 32 / 128 Install new Isah Finance p…" at bounding box center [490, 268] width 981 height 536
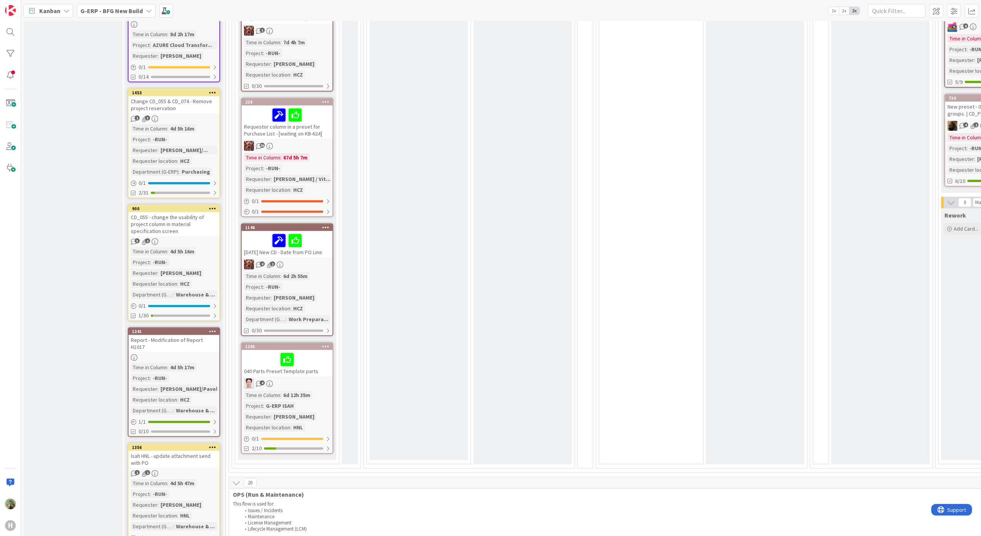
scroll to position [513, 0]
